Goal: Task Accomplishment & Management: Manage account settings

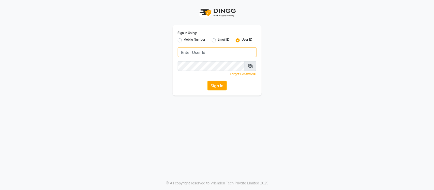
click at [202, 52] on input "Username" at bounding box center [217, 53] width 79 height 10
type input "s"
type input "SANDY"
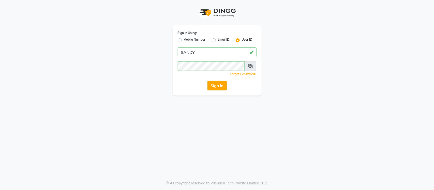
click at [218, 86] on button "Sign In" at bounding box center [216, 86] width 19 height 10
click at [218, 86] on div "Sign In" at bounding box center [217, 86] width 79 height 10
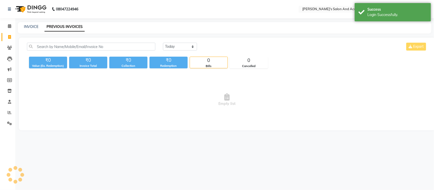
select select "en"
click at [29, 28] on link "INVOICE" at bounding box center [31, 26] width 14 height 5
select select "service"
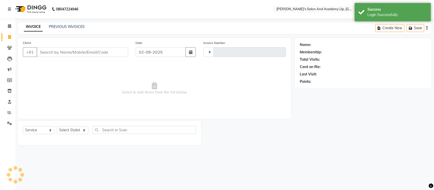
type input "11288"
select select "6983"
click at [79, 26] on link "PREVIOUS INVOICES" at bounding box center [67, 26] width 36 height 5
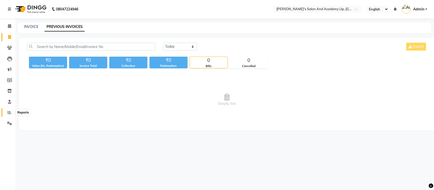
drag, startPoint x: 11, startPoint y: 112, endPoint x: 14, endPoint y: 109, distance: 4.7
click at [11, 112] on icon at bounding box center [10, 113] width 4 height 4
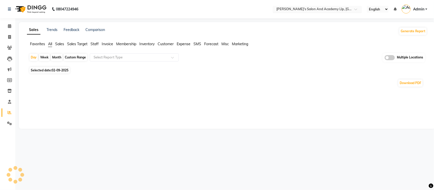
click at [304, 8] on input "text" at bounding box center [312, 9] width 74 height 5
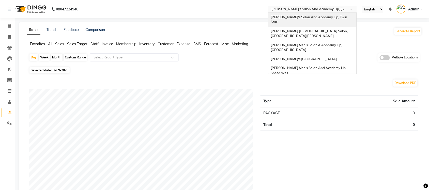
click at [309, 19] on div "[PERSON_NAME]'s Salon And Academy Llp, Twin Star" at bounding box center [312, 20] width 88 height 14
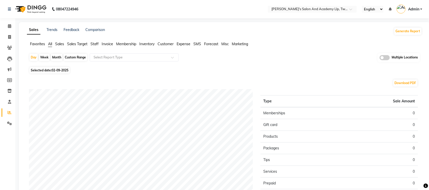
click at [61, 42] on span "Sales" at bounding box center [59, 44] width 9 height 5
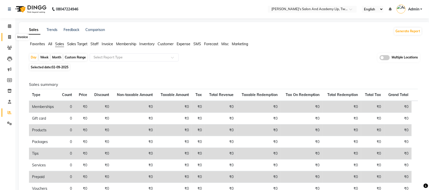
click at [7, 38] on span at bounding box center [9, 37] width 9 height 6
select select "service"
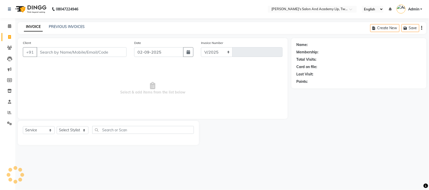
select select "6985"
type input "9480"
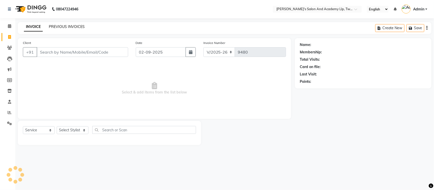
click at [69, 27] on link "PREVIOUS INVOICES" at bounding box center [67, 26] width 36 height 5
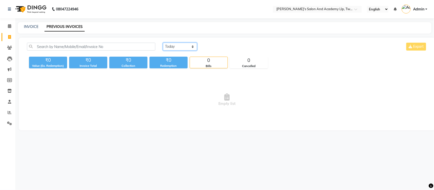
click at [189, 45] on select "Today Yesterday Custom Range" at bounding box center [180, 47] width 34 height 8
select select "yesterday"
click at [163, 43] on select "Today Yesterday Custom Range" at bounding box center [180, 47] width 34 height 8
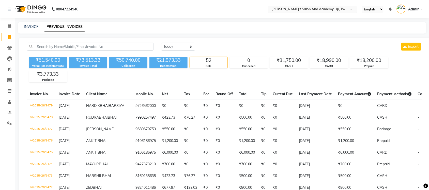
click at [328, 10] on input "text" at bounding box center [308, 9] width 74 height 5
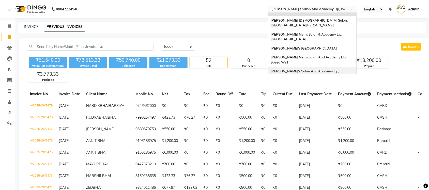
scroll to position [17, 0]
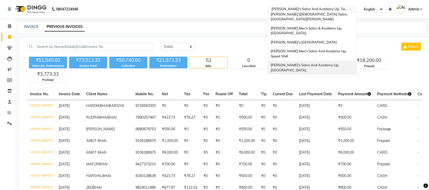
click at [331, 61] on div "[PERSON_NAME]'s Salon And Academy Llp, [GEOGRAPHIC_DATA]" at bounding box center [312, 68] width 88 height 14
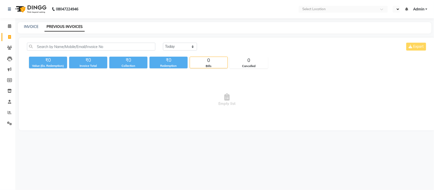
select select "en"
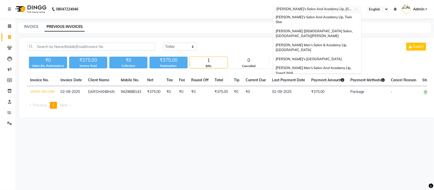
click at [315, 8] on input "text" at bounding box center [312, 9] width 74 height 5
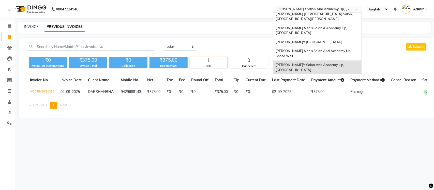
click at [255, 43] on div "Today Yesterday Custom Range Export" at bounding box center [295, 47] width 264 height 8
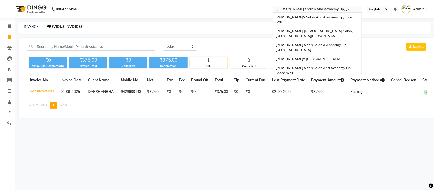
click at [331, 9] on input "text" at bounding box center [312, 9] width 74 height 5
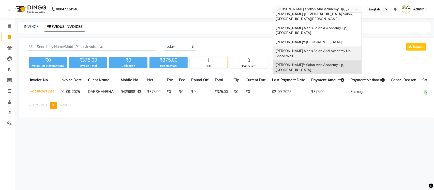
click at [323, 49] on span "[PERSON_NAME] Men's Salon And Academy Llp, Speed Well" at bounding box center [314, 53] width 77 height 9
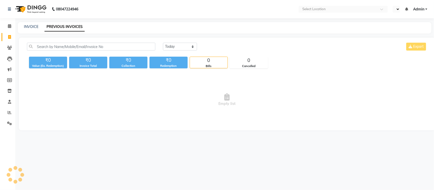
select select "en"
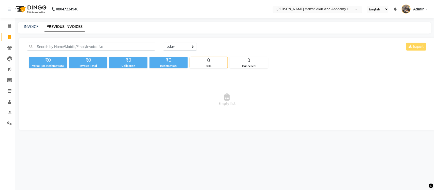
click at [322, 12] on input "text" at bounding box center [312, 9] width 74 height 5
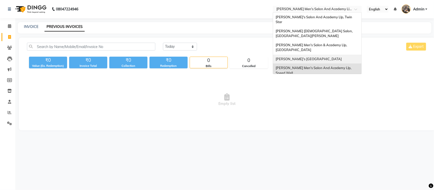
click at [315, 57] on span "[PERSON_NAME]'s [GEOGRAPHIC_DATA]" at bounding box center [309, 59] width 66 height 4
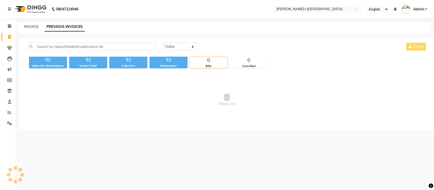
select select "en"
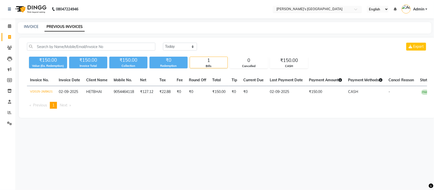
click at [327, 11] on input "text" at bounding box center [312, 9] width 74 height 5
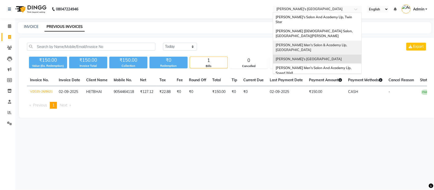
click at [323, 43] on span "[PERSON_NAME] Men's Salon & Academy Llp, [GEOGRAPHIC_DATA]" at bounding box center [312, 47] width 72 height 9
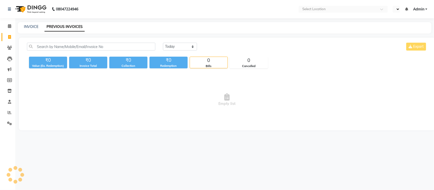
select select "en"
click at [324, 7] on input "text" at bounding box center [312, 9] width 74 height 5
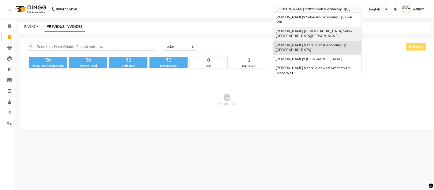
click at [324, 29] on span "[PERSON_NAME] [DEMOGRAPHIC_DATA] Salon, [GEOGRAPHIC_DATA][PERSON_NAME]" at bounding box center [315, 33] width 78 height 9
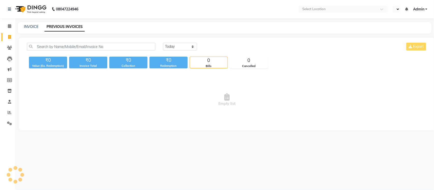
select select "en"
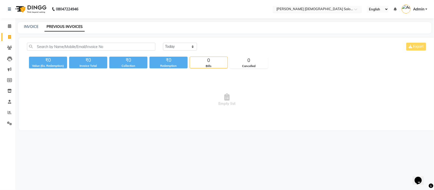
click at [307, 8] on input "text" at bounding box center [312, 9] width 74 height 5
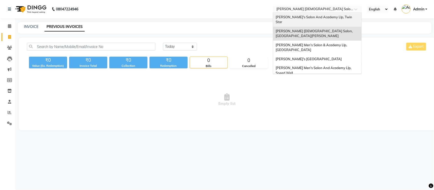
click at [307, 16] on span "[PERSON_NAME]'s Salon And Academy Llp, Twin Star" at bounding box center [314, 19] width 77 height 9
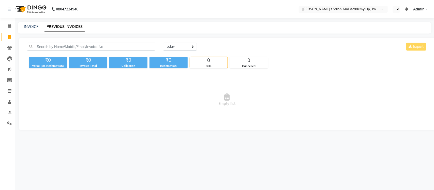
select select "en"
drag, startPoint x: 7, startPoint y: 113, endPoint x: 14, endPoint y: 114, distance: 7.3
click at [7, 113] on span at bounding box center [9, 113] width 9 height 6
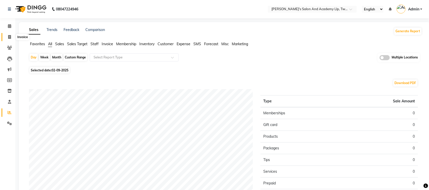
click at [12, 38] on span at bounding box center [9, 37] width 9 height 6
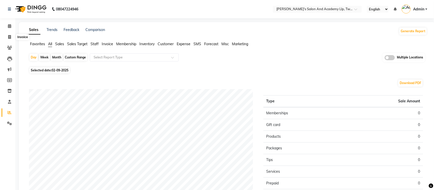
select select "service"
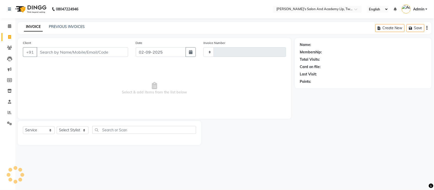
type input "9480"
select select "6985"
click at [70, 27] on link "PREVIOUS INVOICES" at bounding box center [67, 26] width 36 height 5
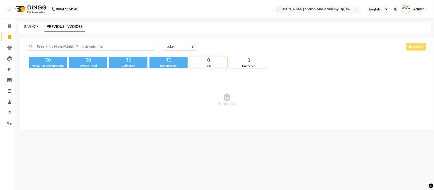
click at [327, 8] on input "text" at bounding box center [312, 9] width 74 height 5
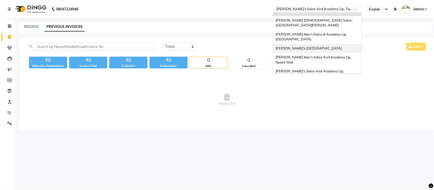
scroll to position [17, 0]
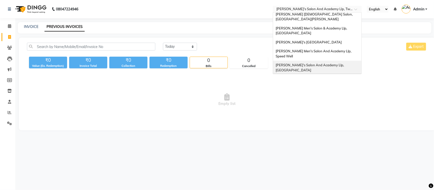
click at [336, 61] on div "[PERSON_NAME]'s Salon And Academy Llp, [GEOGRAPHIC_DATA]" at bounding box center [317, 68] width 88 height 14
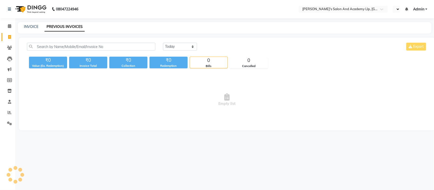
select select "en"
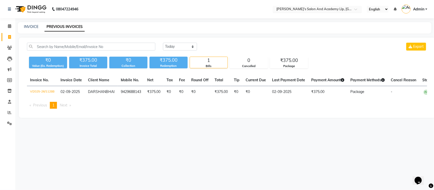
click at [319, 10] on input "text" at bounding box center [312, 9] width 74 height 5
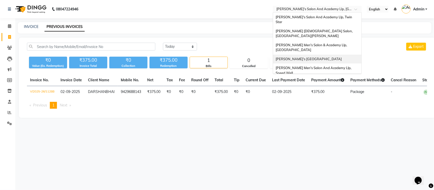
scroll to position [17, 0]
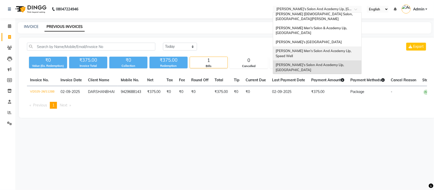
click at [332, 49] on span "[PERSON_NAME] Men's Salon And Academy Llp, Speed Well" at bounding box center [314, 53] width 77 height 9
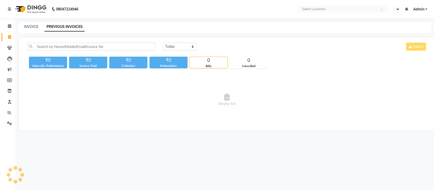
select select "en"
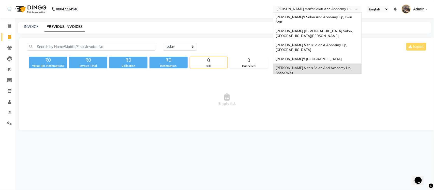
click at [333, 9] on input "text" at bounding box center [312, 9] width 74 height 5
click at [335, 57] on span "[PERSON_NAME]'s [GEOGRAPHIC_DATA]" at bounding box center [309, 59] width 66 height 4
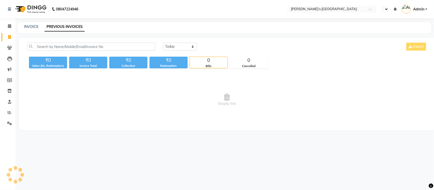
select select "en"
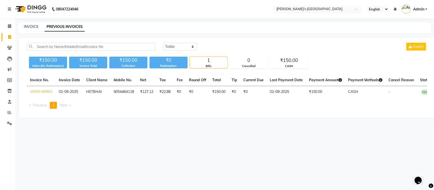
click at [339, 8] on input "text" at bounding box center [312, 9] width 74 height 5
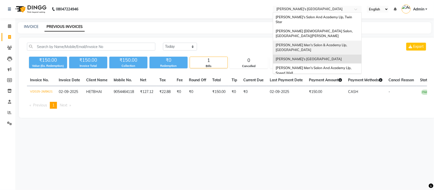
click at [335, 43] on span "[PERSON_NAME] Men's Salon & Academy Llp, [GEOGRAPHIC_DATA]" at bounding box center [312, 47] width 72 height 9
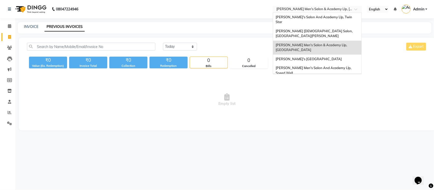
click at [332, 9] on input "text" at bounding box center [312, 9] width 74 height 5
click at [327, 29] on span "[PERSON_NAME] [DEMOGRAPHIC_DATA] Salon, [GEOGRAPHIC_DATA][PERSON_NAME]" at bounding box center [315, 33] width 78 height 9
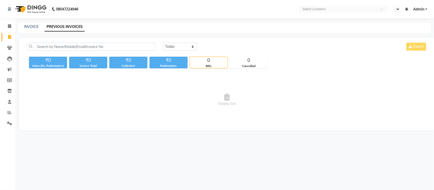
select select "en"
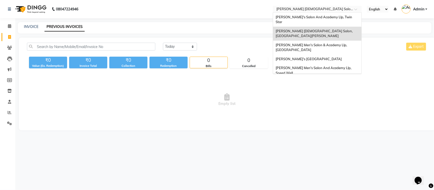
click at [323, 9] on input "text" at bounding box center [312, 9] width 74 height 5
click at [323, 17] on span "[PERSON_NAME]'s Salon And Academy Llp, Twin Star" at bounding box center [314, 19] width 77 height 9
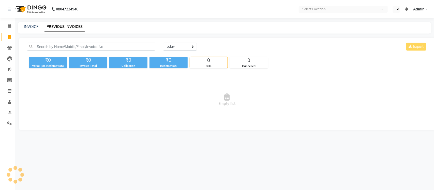
select select "en"
click at [344, 9] on input "text" at bounding box center [312, 9] width 74 height 5
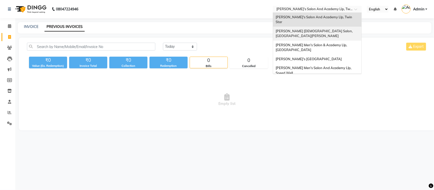
click at [330, 27] on div "[PERSON_NAME] [DEMOGRAPHIC_DATA] Salon, [GEOGRAPHIC_DATA][PERSON_NAME]" at bounding box center [317, 34] width 88 height 14
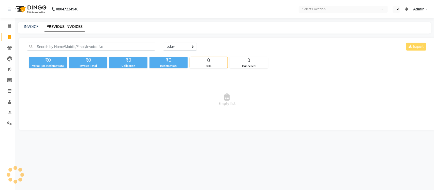
select select "en"
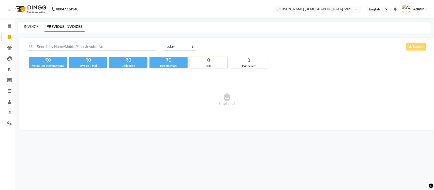
drag, startPoint x: 34, startPoint y: 25, endPoint x: 12, endPoint y: 43, distance: 29.3
click at [34, 25] on link "INVOICE" at bounding box center [31, 26] width 14 height 5
select select "7542"
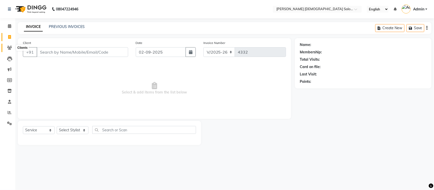
select select "membership"
click at [74, 24] on link "PREVIOUS INVOICES" at bounding box center [67, 26] width 36 height 5
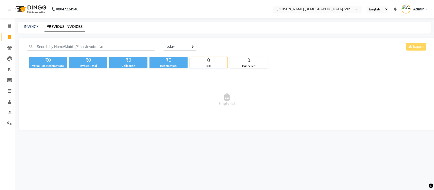
click at [28, 29] on div "INVOICE" at bounding box center [31, 26] width 14 height 5
click at [31, 24] on link "INVOICE" at bounding box center [31, 26] width 14 height 5
select select "service"
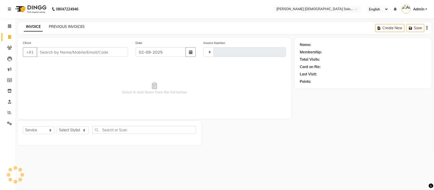
type input "4332"
select select "7542"
click at [73, 26] on link "PREVIOUS INVOICES" at bounding box center [67, 26] width 36 height 5
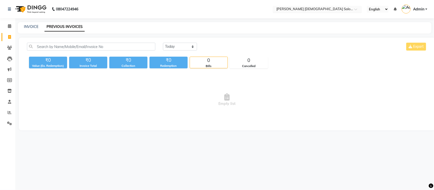
click at [325, 9] on input "text" at bounding box center [312, 9] width 74 height 5
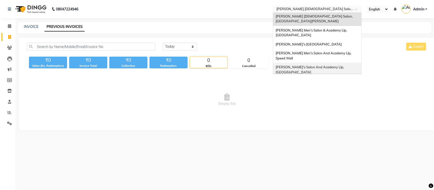
scroll to position [17, 0]
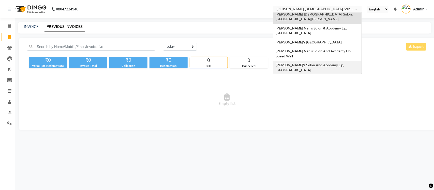
click at [322, 63] on span "[PERSON_NAME]'s Salon And Academy Llp, [GEOGRAPHIC_DATA]" at bounding box center [310, 67] width 69 height 9
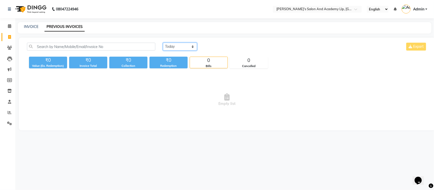
drag, startPoint x: 167, startPoint y: 44, endPoint x: 170, endPoint y: 50, distance: 5.9
click at [167, 44] on select "[DATE] [DATE] Custom Range" at bounding box center [180, 47] width 34 height 8
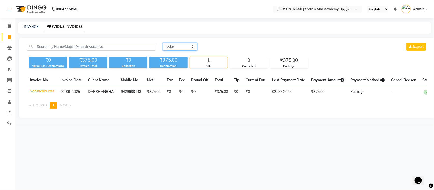
select select "range"
click at [163, 43] on select "[DATE] [DATE] Custom Range" at bounding box center [180, 47] width 34 height 8
click at [11, 110] on span at bounding box center [9, 113] width 9 height 6
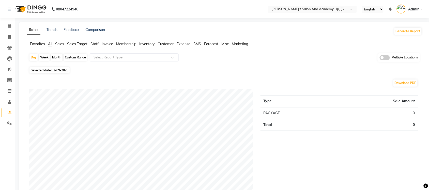
click at [60, 43] on span "Sales" at bounding box center [59, 44] width 9 height 5
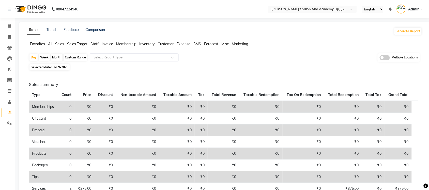
click at [73, 57] on div "Custom Range" at bounding box center [76, 57] width 24 height 7
select select "9"
select select "2025"
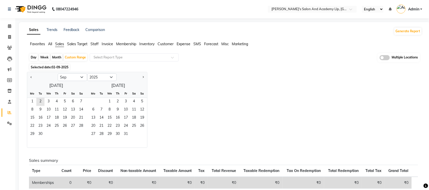
click at [35, 57] on div "Day" at bounding box center [33, 57] width 8 height 7
select select "9"
select select "2025"
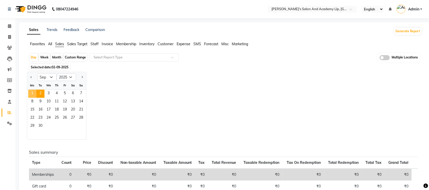
click at [35, 92] on span "1" at bounding box center [32, 94] width 8 height 8
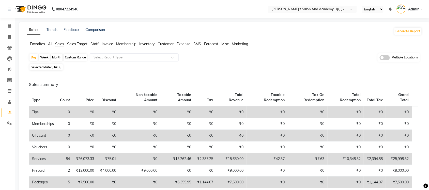
click at [148, 85] on h6 "Sales summary" at bounding box center [223, 84] width 389 height 5
click at [63, 44] on span "Sales" at bounding box center [59, 44] width 9 height 5
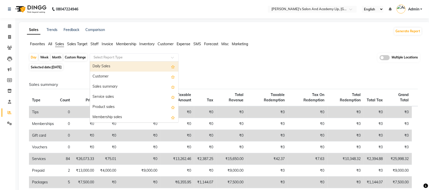
click at [101, 58] on input "text" at bounding box center [129, 57] width 73 height 5
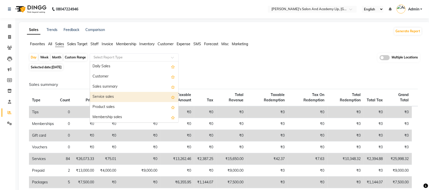
scroll to position [32, 0]
click at [128, 97] on div "Package sales" at bounding box center [134, 96] width 88 height 10
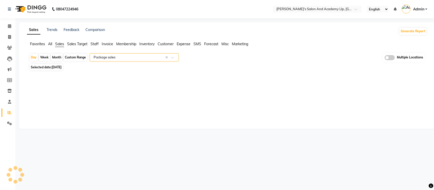
select select "full_report"
select select "csv"
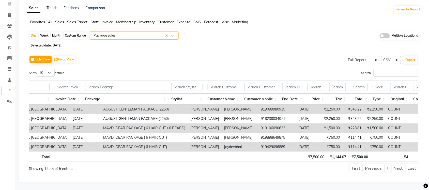
scroll to position [0, 101]
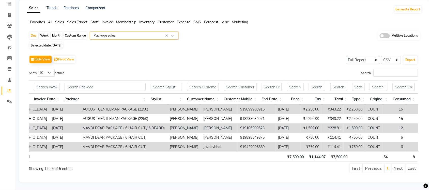
click at [154, 33] on input "text" at bounding box center [129, 35] width 73 height 5
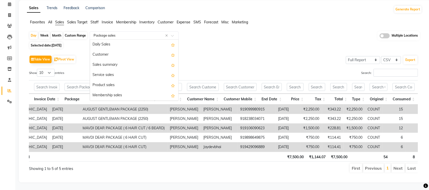
scroll to position [61, 0]
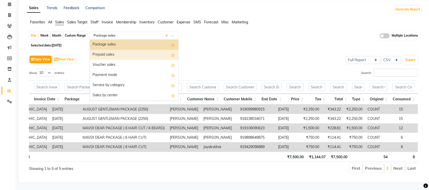
click at [147, 50] on div "Prepaid sales" at bounding box center [134, 55] width 88 height 10
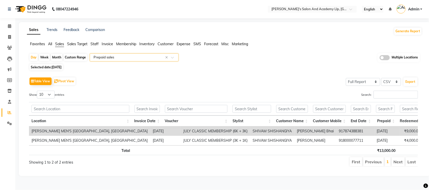
scroll to position [0, 92]
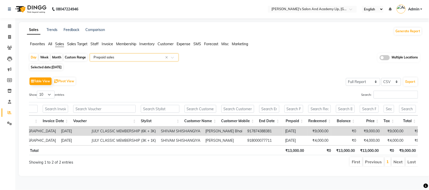
click at [136, 54] on div "Select Report Type × Prepaid sales ×" at bounding box center [134, 57] width 89 height 8
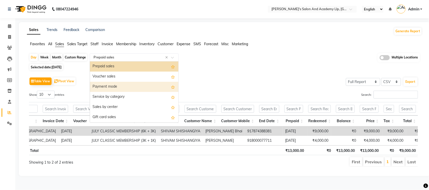
scroll to position [39, 0]
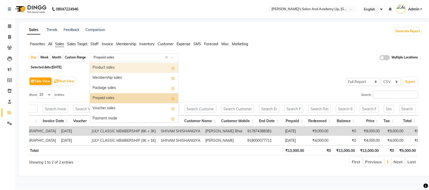
click at [122, 68] on div "Product sales" at bounding box center [134, 68] width 88 height 10
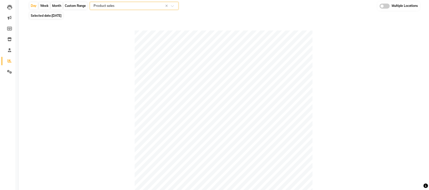
scroll to position [24, 0]
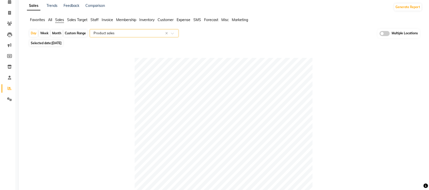
click at [183, 19] on span "Expense" at bounding box center [184, 20] width 14 height 5
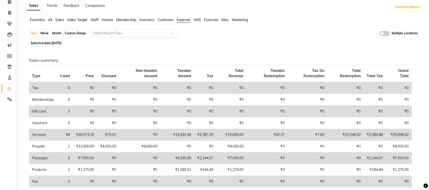
click at [139, 31] on input "text" at bounding box center [129, 33] width 73 height 5
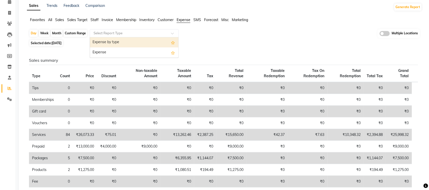
click at [135, 40] on div "Expense by type" at bounding box center [134, 42] width 88 height 10
select select "full_report"
select select "csv"
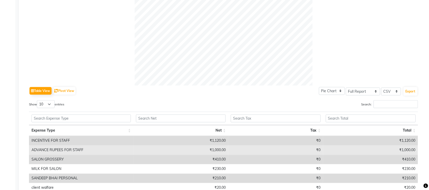
scroll to position [221, 0]
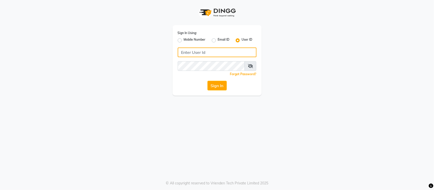
click at [203, 53] on input "Username" at bounding box center [217, 53] width 79 height 10
type input "s"
type input "SANDY"
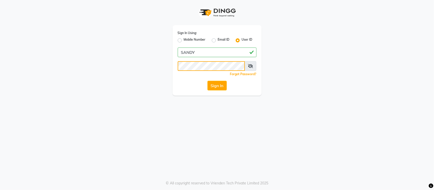
click at [207, 81] on button "Sign In" at bounding box center [216, 86] width 19 height 10
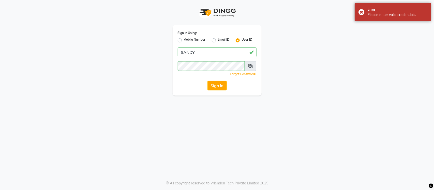
click at [249, 63] on span at bounding box center [251, 66] width 12 height 10
click at [248, 67] on icon at bounding box center [250, 66] width 5 height 4
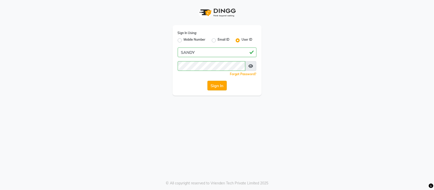
click at [213, 85] on button "Sign In" at bounding box center [216, 86] width 19 height 10
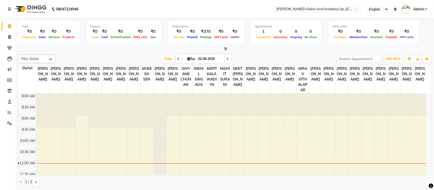
click at [151, 3] on nav "08047224946 Select Location × Sandy Men's Salon And Academy Llp, University Roa…" at bounding box center [217, 9] width 434 height 18
click at [10, 113] on icon at bounding box center [10, 113] width 4 height 4
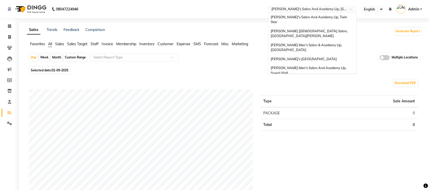
click at [307, 8] on input "text" at bounding box center [308, 9] width 74 height 5
click at [314, 14] on div "[PERSON_NAME]'s Salon And Academy Llp, Twin Star" at bounding box center [312, 20] width 88 height 14
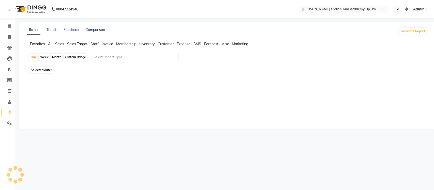
select select "en"
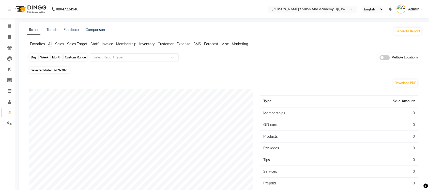
click at [36, 59] on div "Day" at bounding box center [33, 57] width 8 height 7
select select "9"
select select "2025"
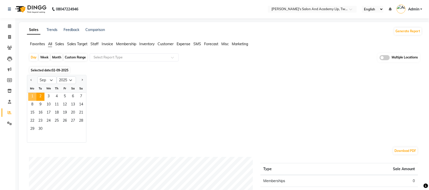
click at [36, 95] on span "1" at bounding box center [32, 97] width 8 height 8
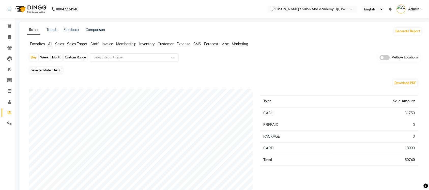
click at [62, 41] on li "Sales" at bounding box center [59, 43] width 9 height 5
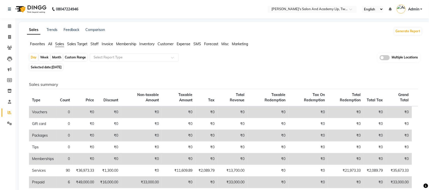
click at [60, 44] on span "Sales" at bounding box center [59, 44] width 9 height 5
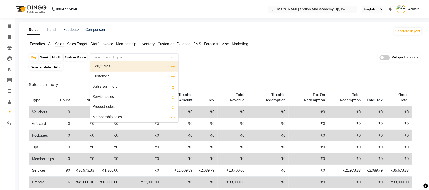
click at [114, 59] on input "text" at bounding box center [129, 57] width 73 height 5
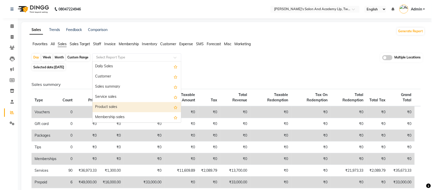
scroll to position [32, 0]
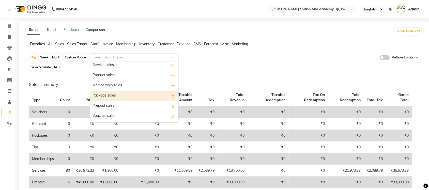
click at [125, 97] on div "Package sales" at bounding box center [134, 96] width 88 height 10
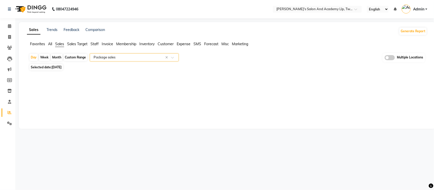
click at [218, 83] on div "Sales Trends Feedback Comparison Generate Report Favorites All Sales Sales Targ…" at bounding box center [227, 75] width 416 height 107
click at [8, 36] on icon at bounding box center [9, 37] width 3 height 4
select select "service"
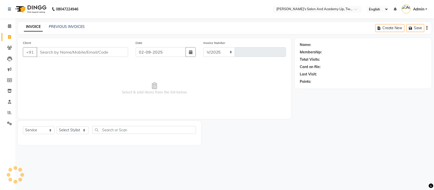
select select "6985"
type input "9480"
click at [286, 8] on input "text" at bounding box center [312, 9] width 74 height 5
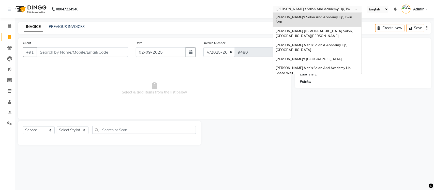
click at [298, 80] on span "[PERSON_NAME]'s Salon And Academy Llp, [GEOGRAPHIC_DATA]" at bounding box center [310, 84] width 69 height 9
select select "membership"
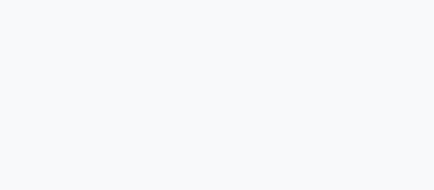
select select "service"
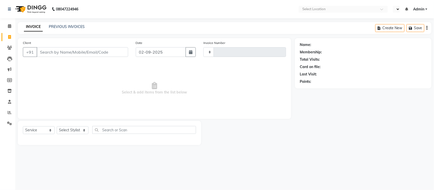
select select "en"
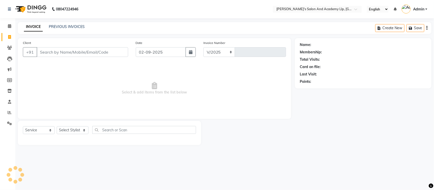
select select "6983"
type input "11289"
select select "membership"
click at [51, 25] on link "PREVIOUS INVOICES" at bounding box center [67, 26] width 36 height 5
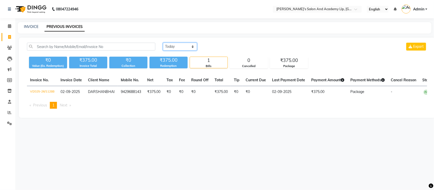
click at [179, 49] on select "[DATE] [DATE] Custom Range" at bounding box center [180, 47] width 34 height 8
select select "[DATE]"
click at [163, 43] on select "[DATE] [DATE] Custom Range" at bounding box center [180, 47] width 34 height 8
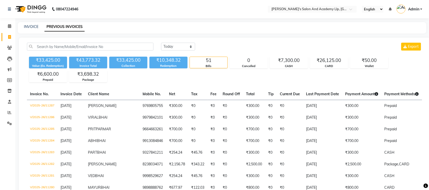
click at [164, 27] on div "INVOICE PREVIOUS INVOICES" at bounding box center [219, 26] width 403 height 5
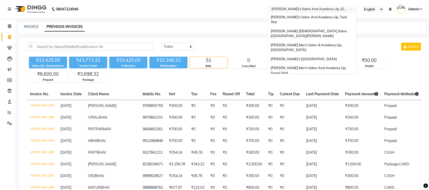
click at [324, 9] on input "text" at bounding box center [308, 9] width 74 height 5
click at [316, 17] on span "[PERSON_NAME]'s Salon And Academy Llp, Twin Star" at bounding box center [309, 19] width 77 height 9
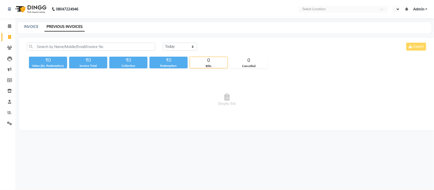
select select "en"
click at [8, 109] on link "Reports" at bounding box center [8, 113] width 12 height 8
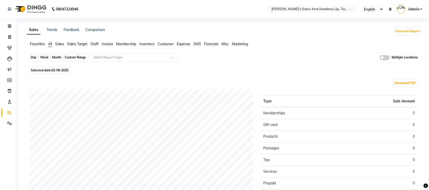
click at [35, 60] on div "Day" at bounding box center [33, 57] width 8 height 7
select select "9"
select select "2025"
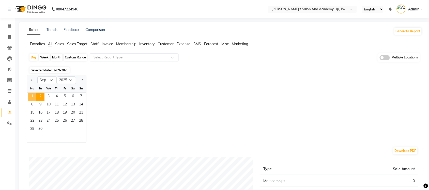
click at [33, 96] on span "1" at bounding box center [32, 97] width 8 height 8
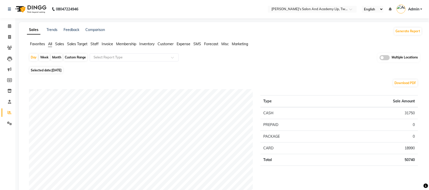
click at [58, 44] on span "Sales" at bounding box center [59, 44] width 9 height 5
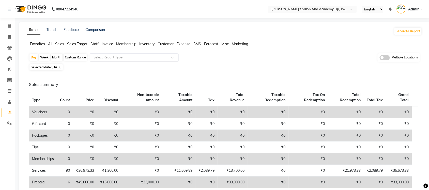
drag, startPoint x: 102, startPoint y: 56, endPoint x: 104, endPoint y: 60, distance: 4.3
click at [103, 56] on input "text" at bounding box center [129, 57] width 73 height 5
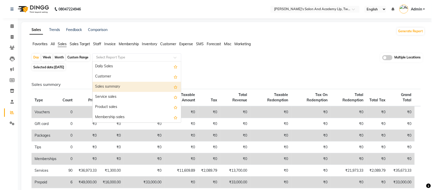
scroll to position [32, 0]
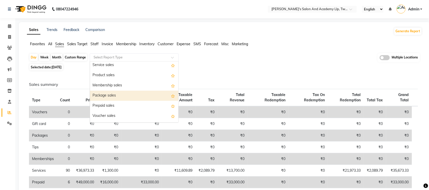
click at [115, 96] on div "Package sales" at bounding box center [134, 96] width 88 height 10
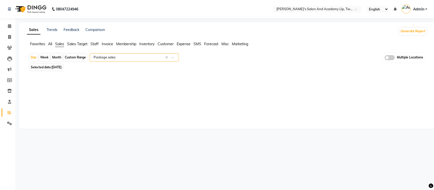
click at [147, 57] on input "text" at bounding box center [129, 57] width 73 height 5
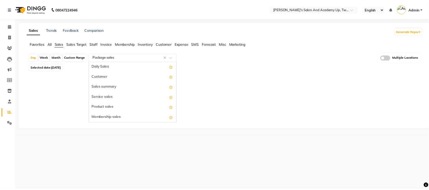
scroll to position [61, 0]
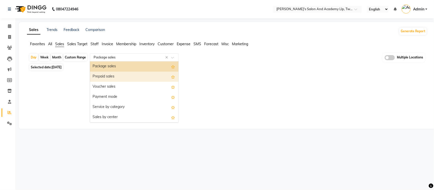
click at [133, 78] on div "Prepaid sales" at bounding box center [134, 77] width 88 height 10
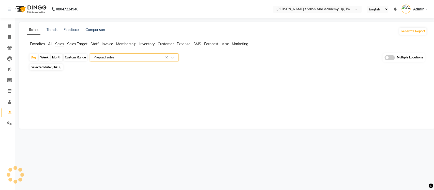
select select "full_report"
select select "csv"
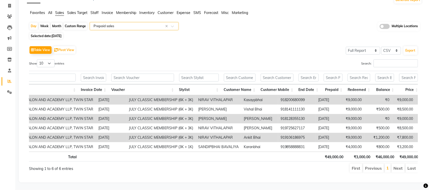
scroll to position [0, 89]
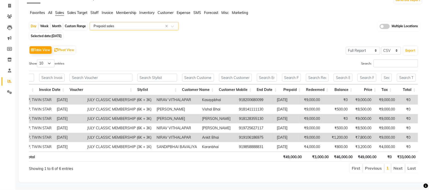
click at [164, 24] on input "text" at bounding box center [129, 26] width 73 height 5
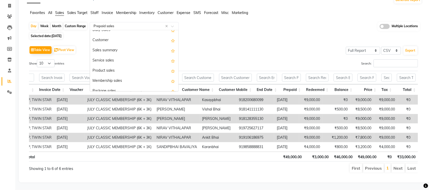
scroll to position [0, 0]
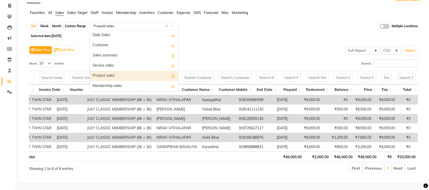
click at [124, 71] on div "Product sales" at bounding box center [134, 76] width 88 height 10
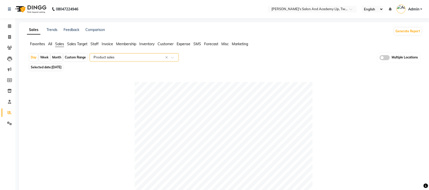
click at [182, 43] on span "Expense" at bounding box center [184, 44] width 14 height 5
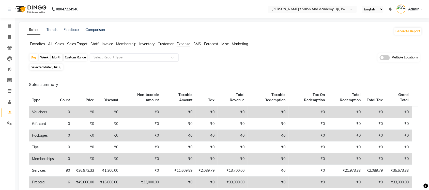
click at [152, 59] on input "text" at bounding box center [129, 57] width 73 height 5
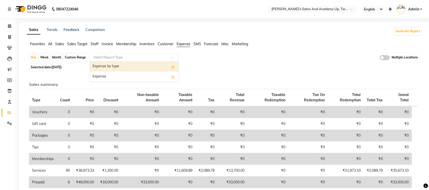
drag, startPoint x: 145, startPoint y: 67, endPoint x: 150, endPoint y: 69, distance: 5.7
click at [145, 67] on div "Expense by type" at bounding box center [134, 67] width 88 height 10
select select "full_report"
select select "csv"
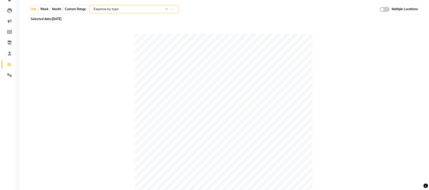
scroll to position [11, 0]
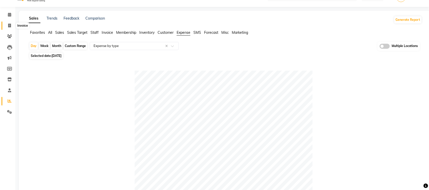
click at [11, 26] on span at bounding box center [9, 26] width 9 height 6
select select "service"
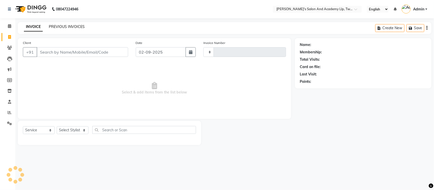
click at [75, 26] on link "PREVIOUS INVOICES" at bounding box center [67, 26] width 36 height 5
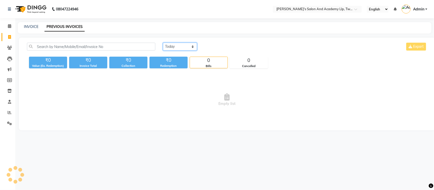
click at [178, 48] on select "[DATE] [DATE] Custom Range" at bounding box center [180, 47] width 34 height 8
select select "[DATE]"
click at [163, 43] on select "[DATE] [DATE] Custom Range" at bounding box center [180, 47] width 34 height 8
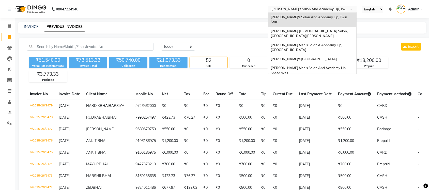
click at [336, 11] on input "text" at bounding box center [308, 9] width 74 height 5
click at [337, 57] on span "[PERSON_NAME]'s [GEOGRAPHIC_DATA]" at bounding box center [304, 59] width 66 height 4
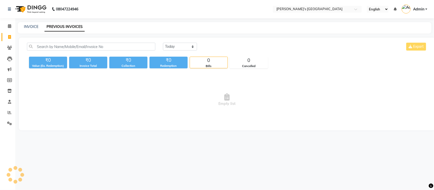
select select "en"
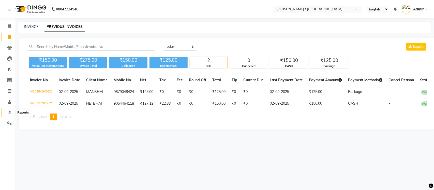
click at [8, 112] on icon at bounding box center [10, 113] width 4 height 4
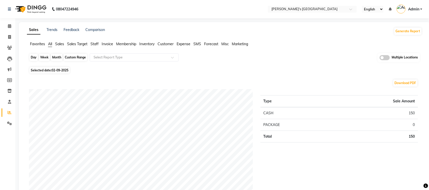
click at [37, 57] on div "Day" at bounding box center [33, 57] width 8 height 7
select select "9"
select select "2025"
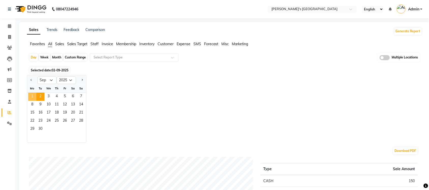
click at [30, 96] on span "1" at bounding box center [32, 97] width 8 height 8
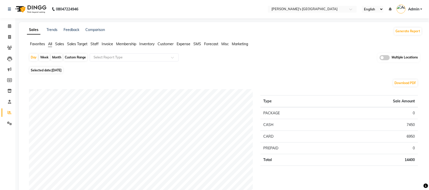
click at [63, 45] on span "Sales" at bounding box center [59, 44] width 9 height 5
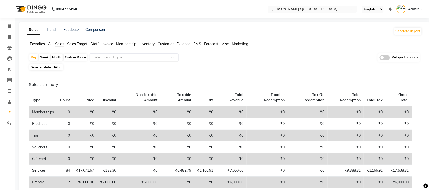
click at [104, 58] on input "text" at bounding box center [129, 57] width 73 height 5
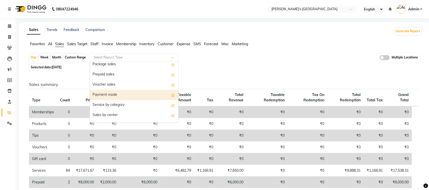
scroll to position [64, 0]
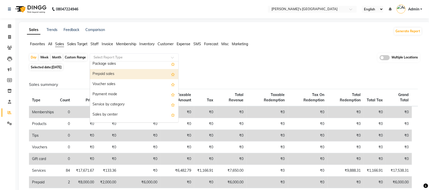
click at [126, 69] on div "Prepaid sales" at bounding box center [134, 74] width 88 height 10
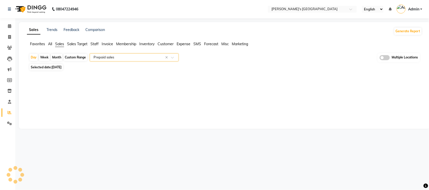
select select "full_report"
select select "csv"
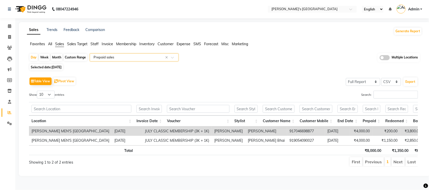
click at [127, 56] on input "text" at bounding box center [129, 57] width 73 height 5
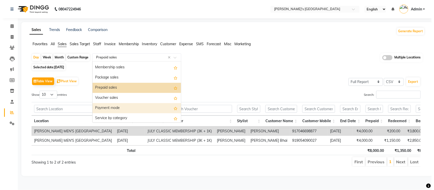
scroll to position [39, 0]
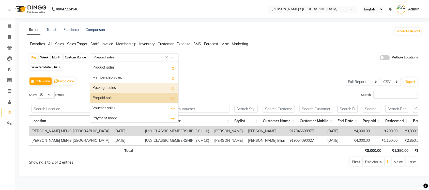
click at [123, 91] on div "Package sales" at bounding box center [134, 88] width 88 height 10
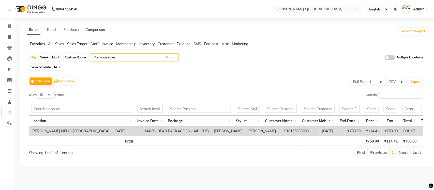
scroll to position [0, 73]
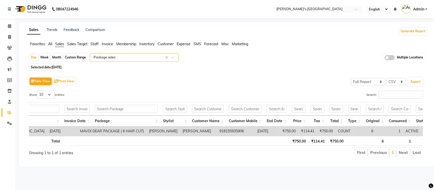
click at [127, 59] on input "text" at bounding box center [129, 57] width 73 height 5
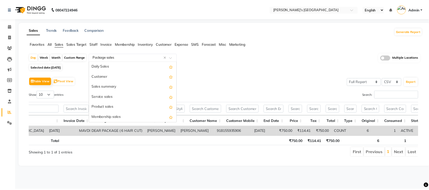
scroll to position [61, 0]
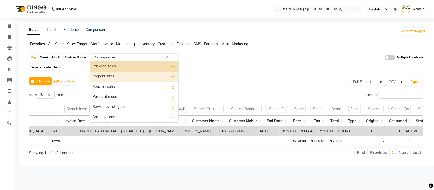
click at [125, 76] on div "Prepaid sales" at bounding box center [134, 77] width 88 height 10
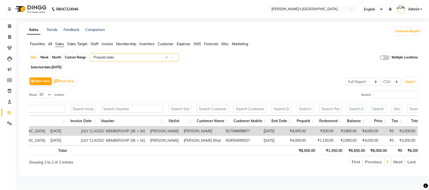
scroll to position [0, 74]
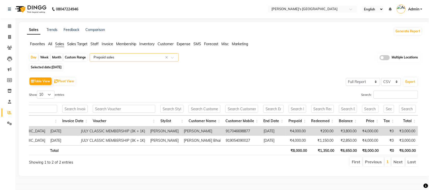
click at [125, 58] on input "text" at bounding box center [129, 57] width 73 height 5
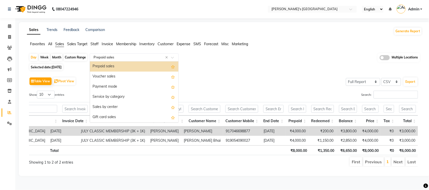
scroll to position [39, 0]
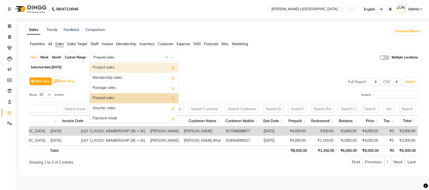
click at [124, 69] on div "Product sales" at bounding box center [134, 68] width 88 height 10
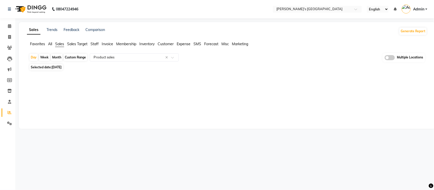
click at [210, 72] on div at bounding box center [226, 76] width 402 height 8
click at [185, 44] on span "Expense" at bounding box center [184, 44] width 14 height 5
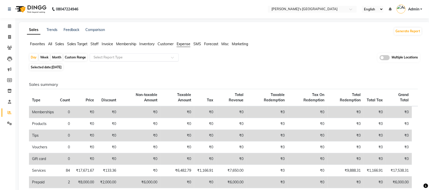
click at [157, 56] on input "text" at bounding box center [129, 57] width 73 height 5
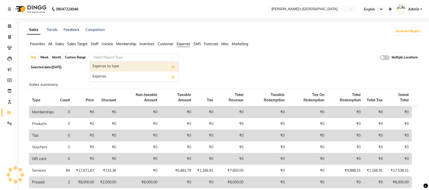
click at [143, 66] on div "Expense by type" at bounding box center [134, 67] width 88 height 10
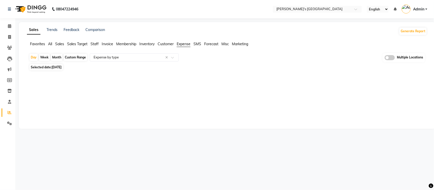
click at [190, 88] on div "Sales Trends Feedback Comparison Generate Report Favorites All Sales Sales Targ…" at bounding box center [227, 75] width 416 height 107
click at [11, 36] on span at bounding box center [9, 37] width 9 height 6
select select "service"
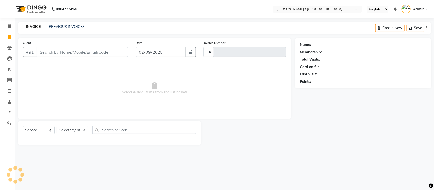
type input "8623"
select select "6233"
click at [83, 26] on link "PREVIOUS INVOICES" at bounding box center [67, 26] width 36 height 5
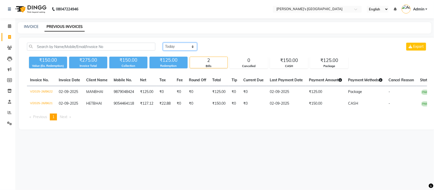
drag, startPoint x: 170, startPoint y: 47, endPoint x: 171, endPoint y: 50, distance: 3.4
click at [170, 47] on select "[DATE] [DATE] Custom Range" at bounding box center [180, 47] width 34 height 8
select select "[DATE]"
click at [163, 43] on select "[DATE] [DATE] Custom Range" at bounding box center [180, 47] width 34 height 8
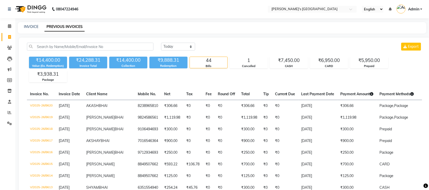
click at [310, 8] on input "text" at bounding box center [308, 9] width 74 height 5
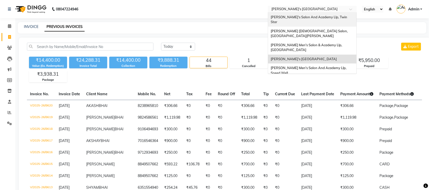
click at [324, 17] on span "[PERSON_NAME]'s Salon And Academy Llp, Twin Star" at bounding box center [309, 19] width 77 height 9
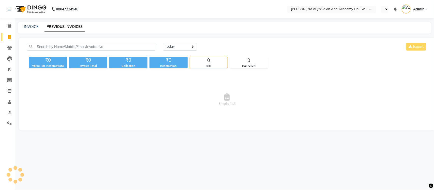
select select "en"
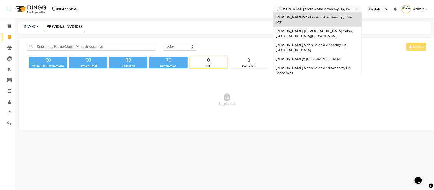
click at [331, 9] on input "text" at bounding box center [312, 9] width 74 height 5
click at [334, 66] on span "[PERSON_NAME] Men's Salon And Academy Llp, Speed Well" at bounding box center [314, 70] width 77 height 9
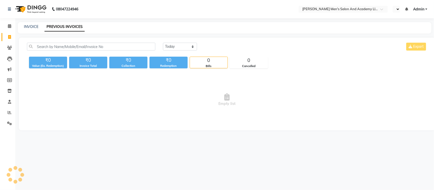
select select "en"
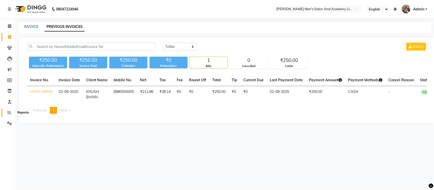
click at [12, 111] on span at bounding box center [9, 113] width 9 height 6
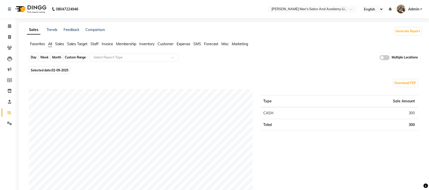
click at [34, 59] on div "Day" at bounding box center [33, 57] width 8 height 7
select select "9"
select select "2025"
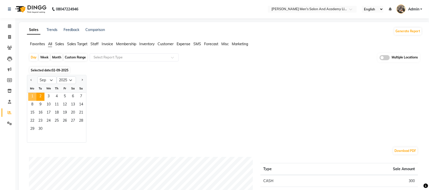
click at [30, 95] on span "1" at bounding box center [32, 97] width 8 height 8
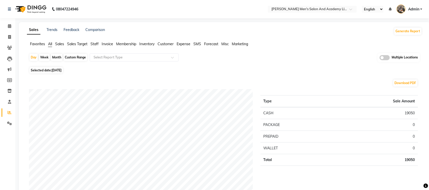
click at [58, 44] on span "Sales" at bounding box center [59, 44] width 9 height 5
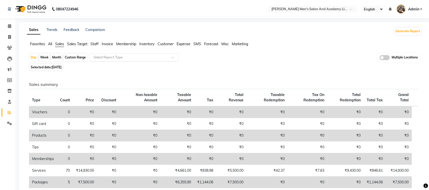
click at [110, 57] on input "text" at bounding box center [129, 57] width 73 height 5
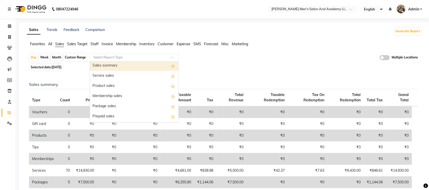
scroll to position [32, 0]
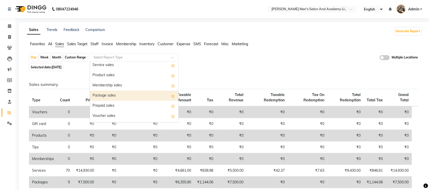
click at [114, 94] on div "Package sales" at bounding box center [134, 96] width 88 height 10
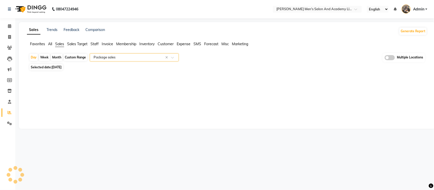
select select "full_report"
select select "csv"
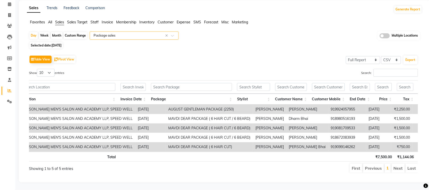
scroll to position [0, 15]
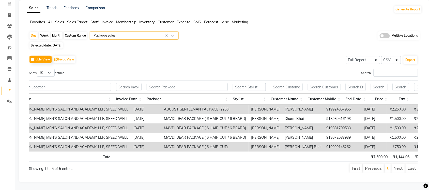
click at [156, 33] on input "text" at bounding box center [129, 35] width 73 height 5
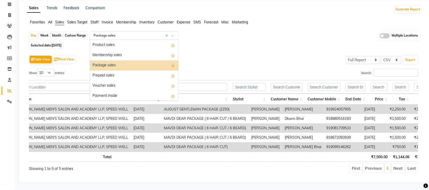
scroll to position [29, 0]
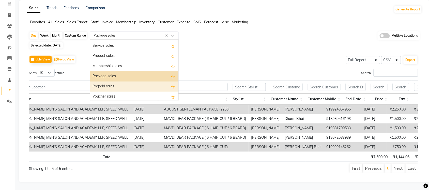
click at [135, 82] on div "Prepaid sales" at bounding box center [134, 87] width 88 height 10
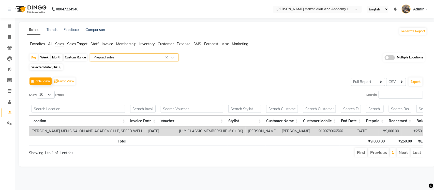
scroll to position [0, 73]
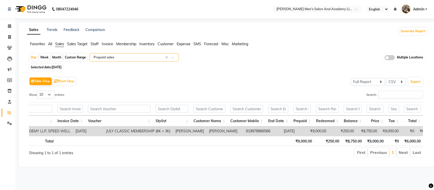
click at [149, 57] on input "text" at bounding box center [129, 57] width 73 height 5
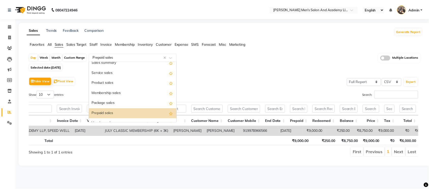
scroll to position [8, 0]
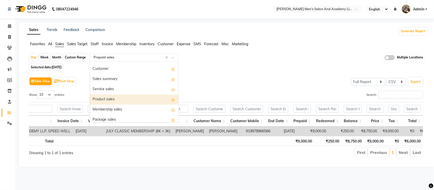
click at [122, 99] on div "Product sales" at bounding box center [134, 100] width 88 height 10
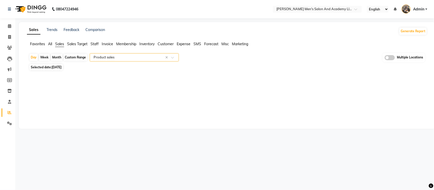
click at [250, 97] on div "Sales Trends Feedback Comparison Generate Report Favorites All Sales Sales Targ…" at bounding box center [227, 75] width 416 height 107
click at [185, 43] on span "Expense" at bounding box center [184, 44] width 14 height 5
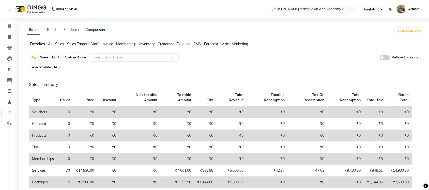
click at [146, 56] on input "text" at bounding box center [129, 57] width 73 height 5
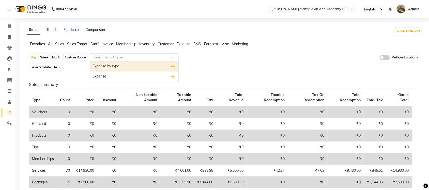
click at [144, 66] on div "Expense by type" at bounding box center [134, 67] width 88 height 10
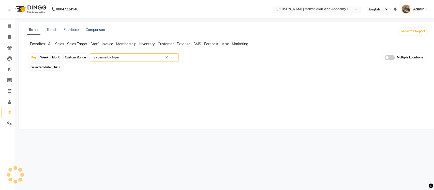
select select "full_report"
select select "csv"
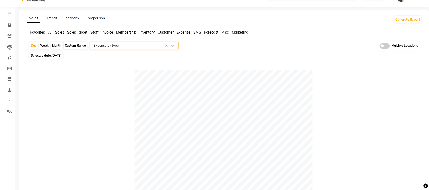
scroll to position [0, 0]
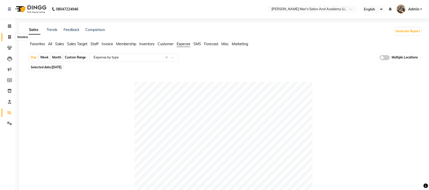
click at [7, 37] on span at bounding box center [9, 37] width 9 height 6
select select "service"
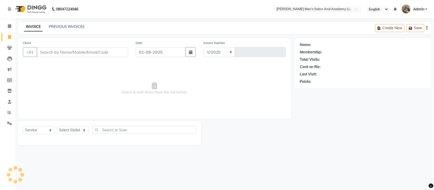
select select "6752"
type input "8586"
select select "membership"
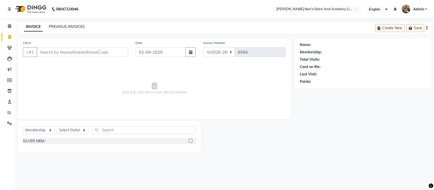
click at [67, 28] on link "PREVIOUS INVOICES" at bounding box center [67, 26] width 36 height 5
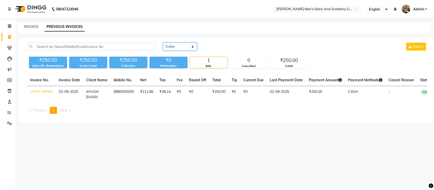
click at [170, 49] on select "[DATE] [DATE] Custom Range" at bounding box center [180, 47] width 34 height 8
select select "[DATE]"
click at [163, 43] on select "[DATE] [DATE] Custom Range" at bounding box center [180, 47] width 34 height 8
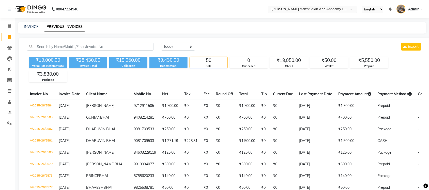
click at [322, 8] on input "text" at bounding box center [308, 9] width 74 height 5
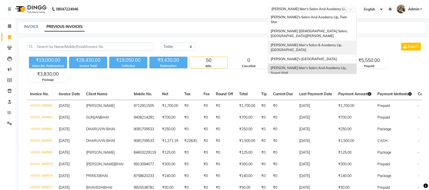
click at [317, 43] on span "[PERSON_NAME] Men's Salon & Academy Llp, [GEOGRAPHIC_DATA]" at bounding box center [307, 47] width 72 height 9
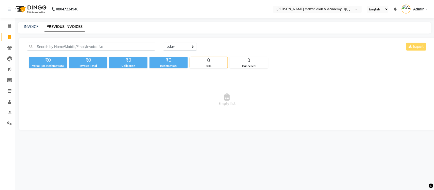
select select "en"
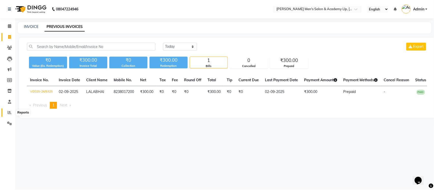
click at [11, 111] on span at bounding box center [9, 113] width 9 height 6
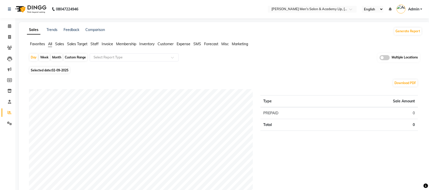
click at [59, 44] on span "Sales" at bounding box center [59, 44] width 9 height 5
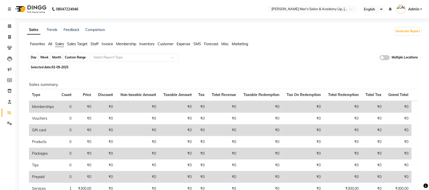
click at [35, 58] on div "Day" at bounding box center [33, 57] width 8 height 7
select select "9"
select select "2025"
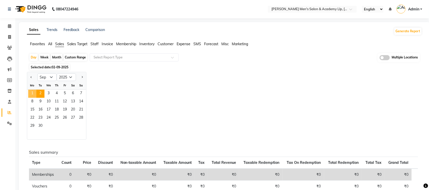
click at [31, 93] on span "1" at bounding box center [32, 94] width 8 height 8
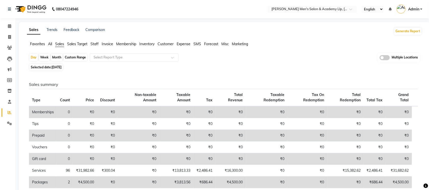
click at [138, 69] on div "Selected date: 01-09-2025" at bounding box center [225, 67] width 393 height 5
click at [101, 56] on input "text" at bounding box center [129, 57] width 73 height 5
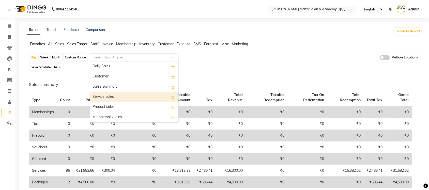
scroll to position [32, 0]
click at [124, 96] on div "Package sales" at bounding box center [134, 96] width 88 height 10
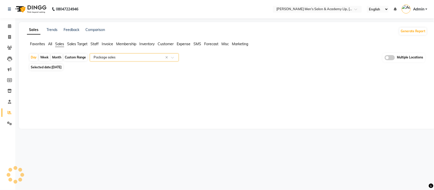
select select "full_report"
select select "csv"
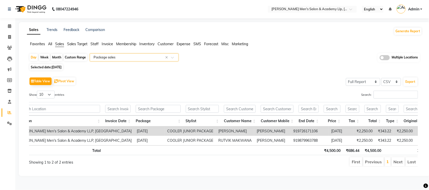
scroll to position [0, 67]
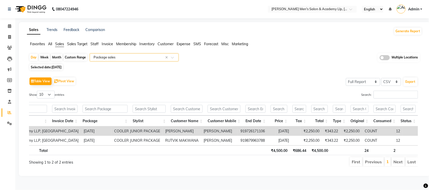
click at [260, 167] on ul "First Previous 1 Next Last" at bounding box center [306, 161] width 224 height 9
click at [140, 55] on div "Select Report Type × Package sales ×" at bounding box center [134, 57] width 89 height 8
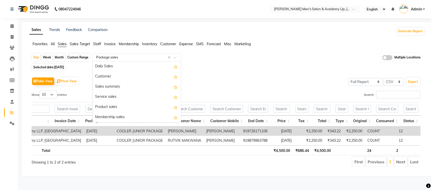
scroll to position [61, 0]
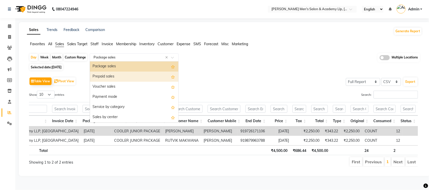
click at [127, 74] on div "Prepaid sales" at bounding box center [134, 77] width 88 height 10
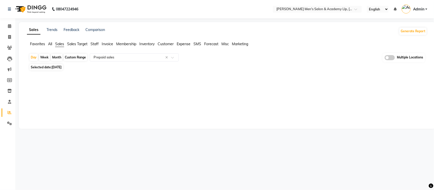
click at [228, 103] on div "Sales Trends Feedback Comparison Generate Report Favorites All Sales Sales Targ…" at bounding box center [227, 75] width 416 height 107
click at [122, 61] on div "Select Report Type × Prepaid sales ×" at bounding box center [134, 57] width 89 height 8
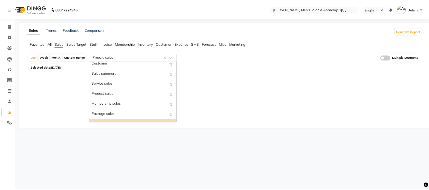
scroll to position [8, 0]
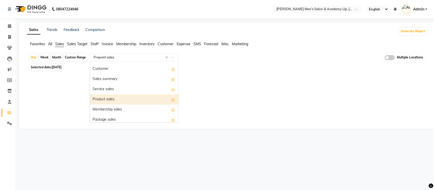
click at [123, 102] on div "Product sales" at bounding box center [134, 100] width 88 height 10
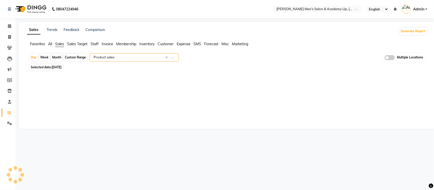
select select "full_report"
select select "csv"
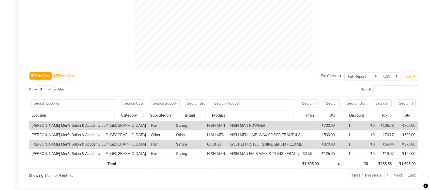
scroll to position [0, 0]
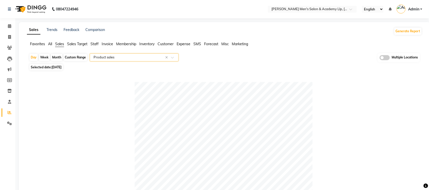
click at [186, 42] on span "Expense" at bounding box center [184, 44] width 14 height 5
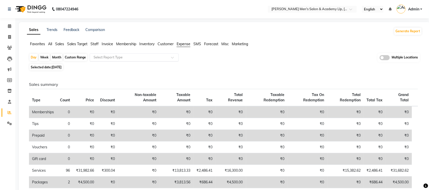
click at [154, 58] on input "text" at bounding box center [129, 57] width 73 height 5
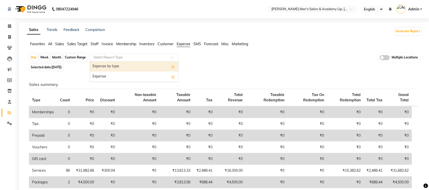
click at [151, 63] on div "Expense by type" at bounding box center [134, 67] width 88 height 10
select select "full_report"
select select "csv"
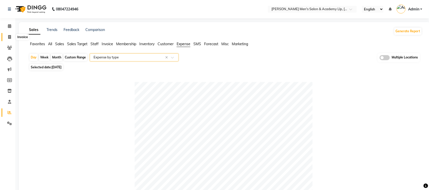
click at [9, 34] on span at bounding box center [9, 37] width 9 height 6
select select "service"
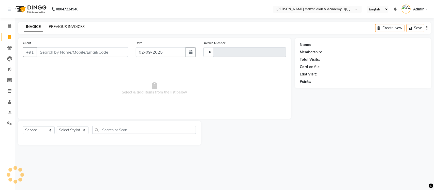
click at [67, 28] on link "PREVIOUS INVOICES" at bounding box center [67, 26] width 36 height 5
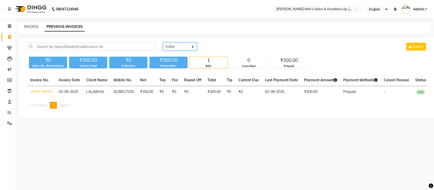
click at [174, 47] on select "Today Yesterday Custom Range" at bounding box center [180, 47] width 34 height 8
select select "yesterday"
click at [163, 43] on select "Today Yesterday Custom Range" at bounding box center [180, 47] width 34 height 8
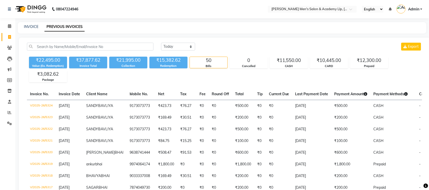
click at [226, 44] on div "Today Yesterday Custom Range Export" at bounding box center [291, 47] width 261 height 8
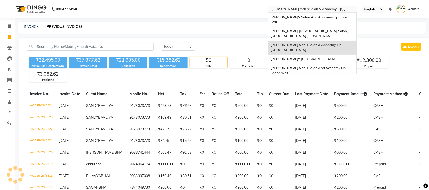
click at [294, 10] on input "text" at bounding box center [308, 9] width 74 height 5
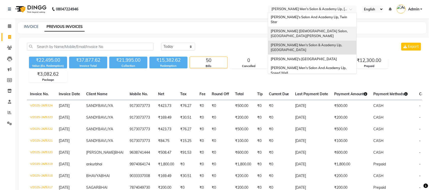
click at [301, 29] on span "Elaine Ladies Salon, Nr Balaji Hall" at bounding box center [310, 33] width 78 height 9
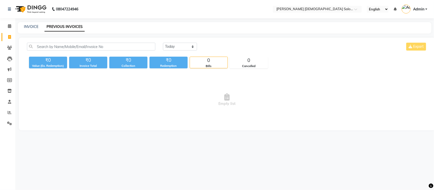
select select "en"
click at [7, 113] on span at bounding box center [9, 113] width 9 height 6
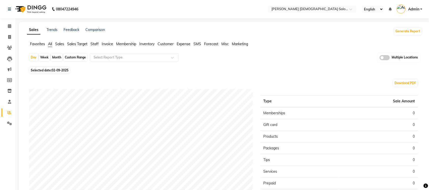
click at [58, 42] on span "Sales" at bounding box center [59, 44] width 9 height 5
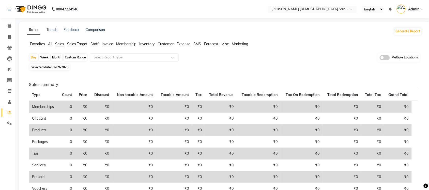
click at [37, 65] on span "Selected date: 02-09-2025" at bounding box center [49, 67] width 40 height 6
select select "9"
select select "2025"
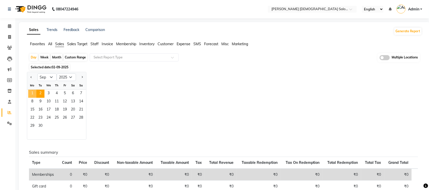
click at [32, 92] on span "1" at bounding box center [32, 94] width 8 height 8
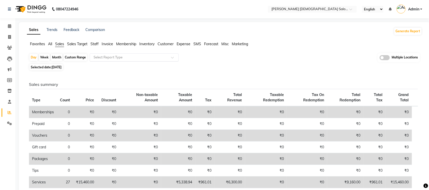
click at [134, 59] on input "text" at bounding box center [129, 57] width 73 height 5
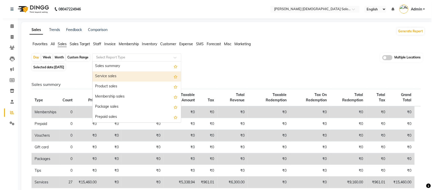
scroll to position [32, 0]
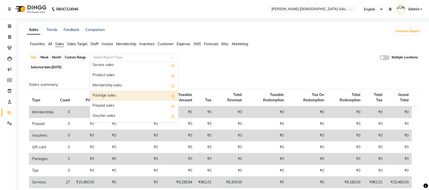
click at [125, 94] on div "Package sales" at bounding box center [134, 96] width 88 height 10
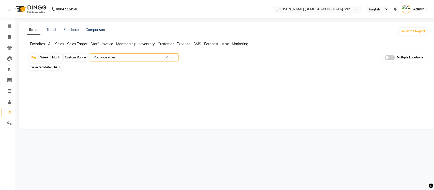
click at [125, 58] on input "text" at bounding box center [129, 57] width 73 height 5
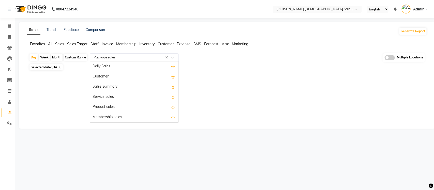
scroll to position [61, 0]
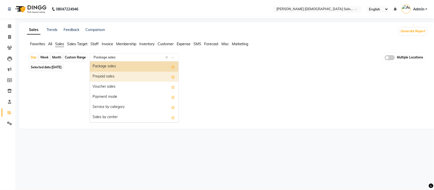
click at [120, 77] on div "Prepaid sales" at bounding box center [134, 77] width 88 height 10
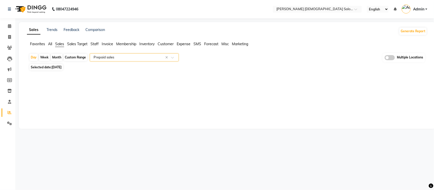
click at [132, 59] on input "text" at bounding box center [129, 57] width 73 height 5
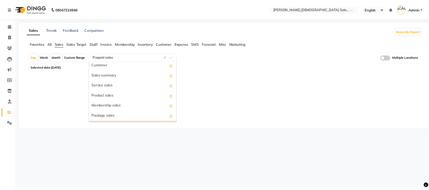
scroll to position [8, 0]
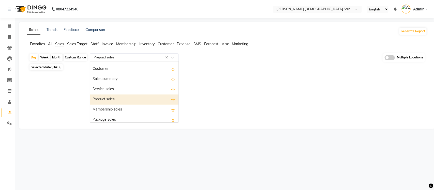
click at [125, 99] on div "Product sales" at bounding box center [134, 100] width 88 height 10
select select "full_report"
select select "csv"
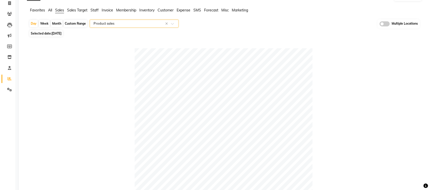
scroll to position [30, 0]
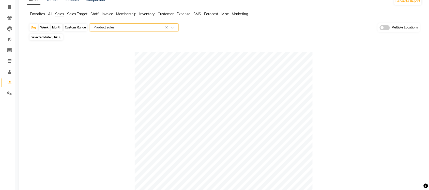
click at [184, 14] on span "Expense" at bounding box center [184, 14] width 14 height 5
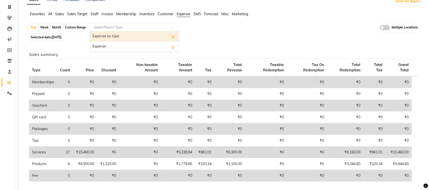
click at [137, 26] on input "text" at bounding box center [129, 27] width 73 height 5
click at [134, 35] on div "Expense by type" at bounding box center [134, 37] width 88 height 10
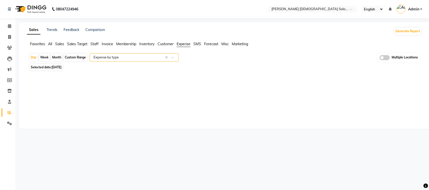
scroll to position [0, 0]
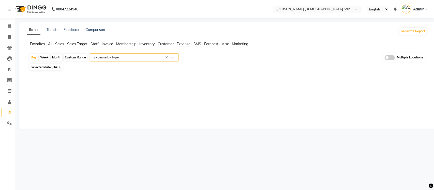
click at [308, 138] on div "08047224946 Select Location × Elaine Ladies Salon, Nr Balaji Hall English ENGLI…" at bounding box center [217, 95] width 434 height 190
click at [9, 37] on icon at bounding box center [9, 37] width 3 height 4
select select "service"
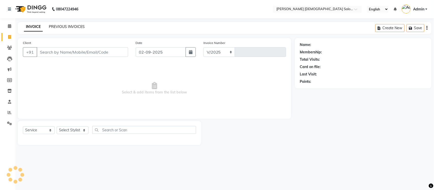
select select "7542"
type input "4332"
click at [75, 25] on link "PREVIOUS INVOICES" at bounding box center [67, 26] width 36 height 5
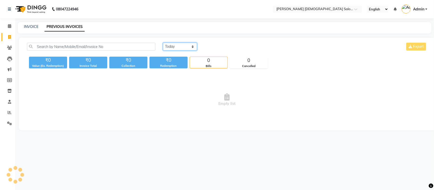
click at [181, 46] on select "Today Yesterday Custom Range" at bounding box center [180, 47] width 34 height 8
select select "yesterday"
click at [163, 43] on select "Today Yesterday Custom Range" at bounding box center [180, 47] width 34 height 8
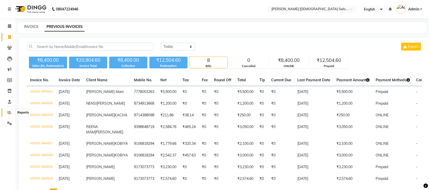
click at [5, 113] on span at bounding box center [9, 113] width 9 height 6
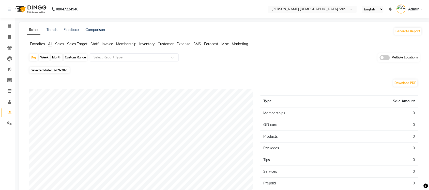
click at [381, 59] on span at bounding box center [385, 57] width 10 height 5
click at [380, 58] on input "checkbox" at bounding box center [380, 58] width 0 height 0
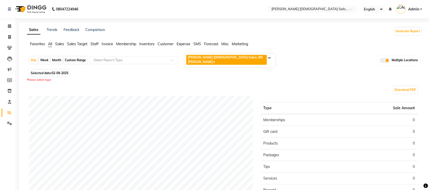
click at [268, 57] on span at bounding box center [269, 58] width 10 height 10
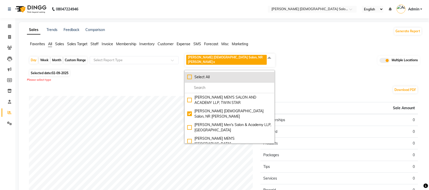
click at [188, 74] on div "Select All" at bounding box center [229, 76] width 85 height 5
checkbox input "true"
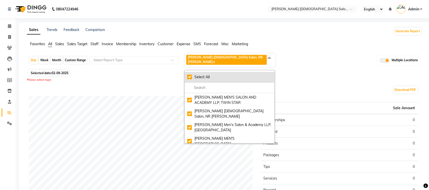
checkbox input "true"
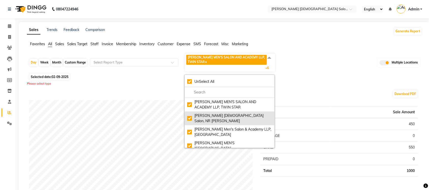
click at [187, 115] on div "Elaine Ladies Salon, NR Balaji Hall" at bounding box center [229, 118] width 85 height 11
checkbox input "false"
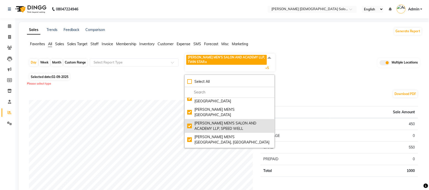
scroll to position [41, 0]
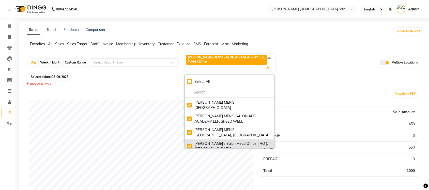
click at [189, 141] on div "Sandy Men's Salon Head Office ( HO ), University Road" at bounding box center [229, 146] width 85 height 11
checkbox input "false"
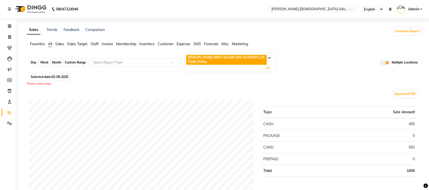
click at [35, 63] on div "Day" at bounding box center [33, 62] width 8 height 7
select select "9"
select select "2025"
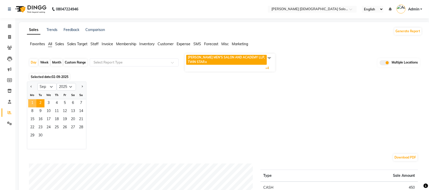
click at [32, 103] on span "1" at bounding box center [32, 103] width 8 height 8
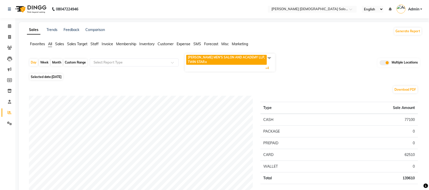
click at [62, 42] on span "Sales" at bounding box center [59, 44] width 9 height 5
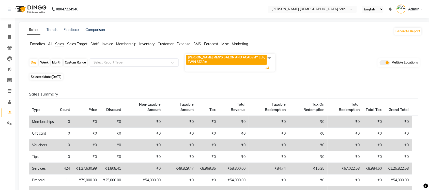
click at [118, 60] on input "text" at bounding box center [129, 62] width 73 height 5
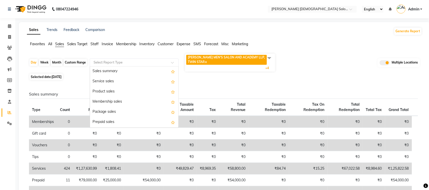
scroll to position [32, 0]
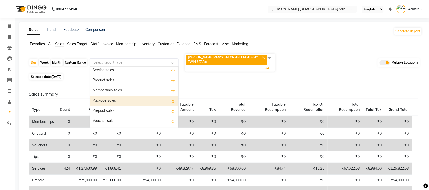
click at [125, 98] on div "Package sales" at bounding box center [134, 101] width 88 height 10
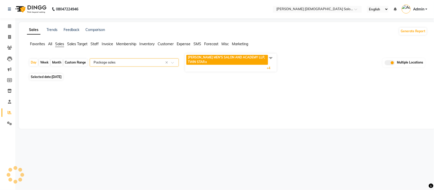
select select "full_report"
select select "csv"
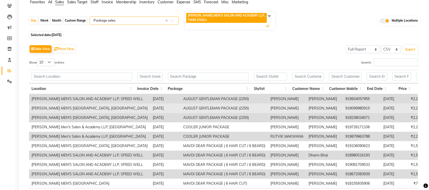
scroll to position [0, 0]
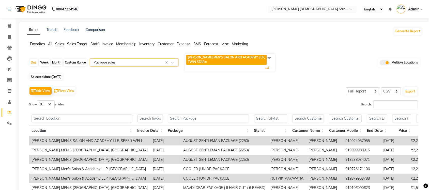
click at [129, 61] on input "text" at bounding box center [129, 62] width 73 height 5
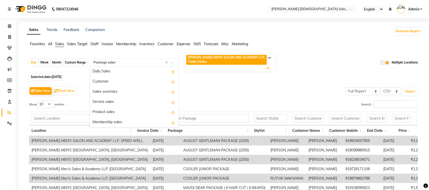
scroll to position [61, 0]
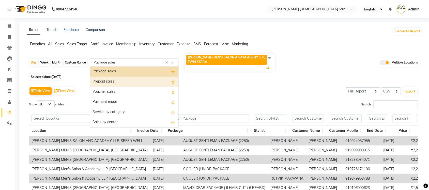
click at [121, 79] on div "Prepaid sales" at bounding box center [134, 82] width 88 height 10
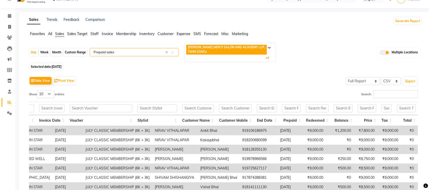
scroll to position [0, 0]
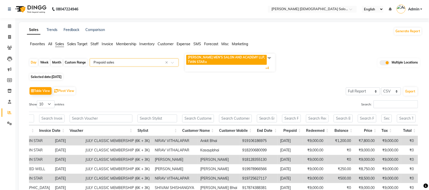
click at [134, 61] on input "text" at bounding box center [129, 62] width 73 height 5
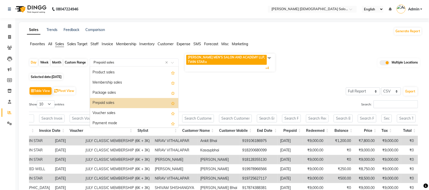
scroll to position [39, 0]
click at [127, 75] on div "Product sales" at bounding box center [134, 73] width 88 height 10
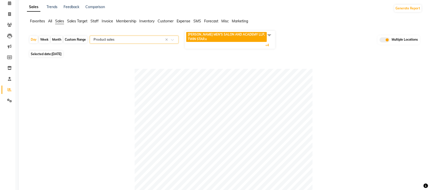
scroll to position [0, 0]
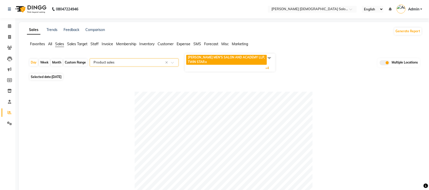
click at [185, 43] on span "Expense" at bounding box center [184, 44] width 14 height 5
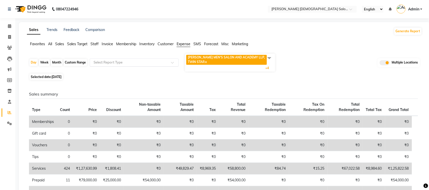
click at [134, 63] on input "text" at bounding box center [129, 62] width 73 height 5
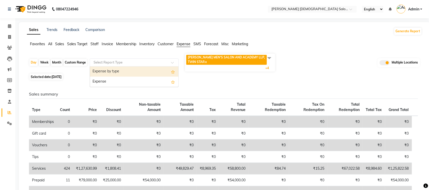
click at [126, 71] on div "Expense by type" at bounding box center [134, 72] width 88 height 10
select select "full_report"
select select "csv"
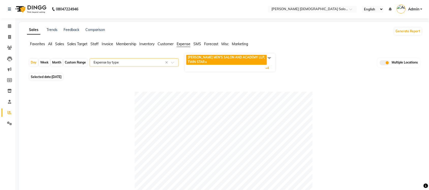
click at [50, 43] on span "All" at bounding box center [50, 44] width 4 height 5
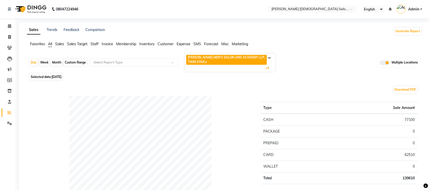
click at [270, 59] on span at bounding box center [269, 58] width 10 height 10
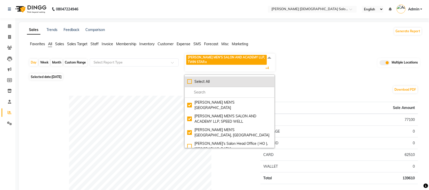
click at [191, 80] on div "Select All" at bounding box center [229, 81] width 85 height 5
checkbox input "true"
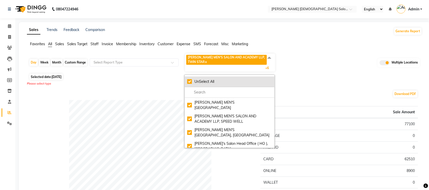
click at [190, 82] on div "UnSelect All" at bounding box center [229, 81] width 85 height 5
checkbox input "false"
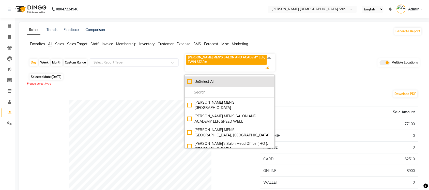
checkbox input "false"
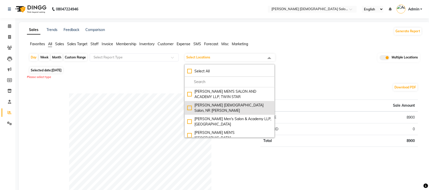
click at [190, 104] on div "Elaine Ladies Salon, NR Balaji Hall" at bounding box center [229, 108] width 85 height 11
checkbox input "true"
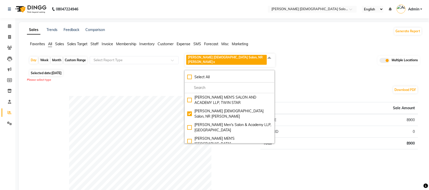
click at [307, 71] on div "Selected date: 01-09-2025" at bounding box center [225, 72] width 393 height 5
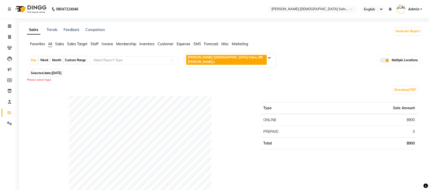
click at [58, 44] on span "Sales" at bounding box center [59, 44] width 9 height 5
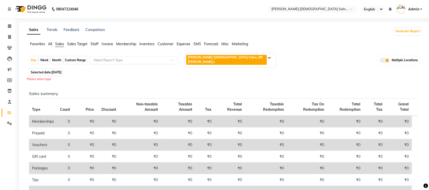
click at [107, 58] on input "text" at bounding box center [129, 60] width 73 height 5
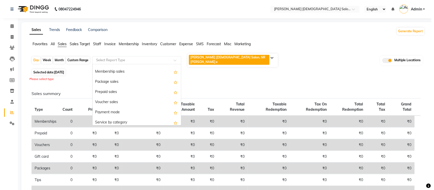
scroll to position [64, 0]
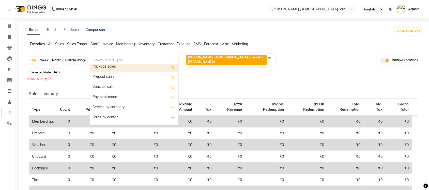
click at [127, 68] on div "Package sales" at bounding box center [134, 67] width 88 height 10
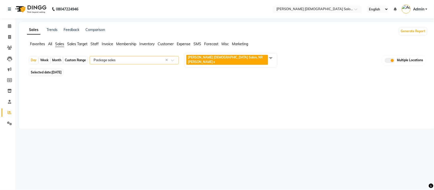
click at [140, 58] on input "text" at bounding box center [129, 60] width 73 height 5
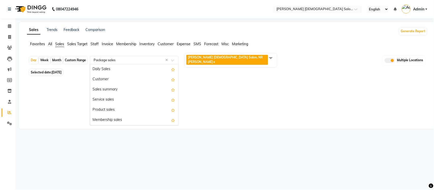
scroll to position [61, 0]
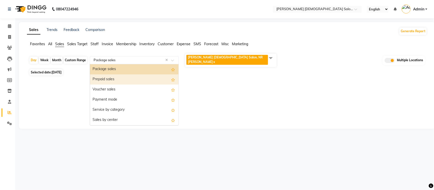
click at [131, 76] on div "Prepaid sales" at bounding box center [134, 79] width 88 height 10
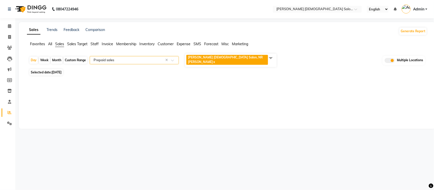
click at [137, 58] on input "text" at bounding box center [129, 60] width 73 height 5
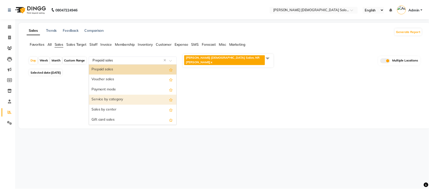
scroll to position [39, 0]
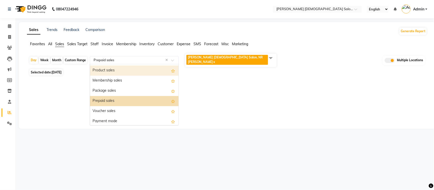
click at [122, 70] on div "Product sales" at bounding box center [134, 71] width 88 height 10
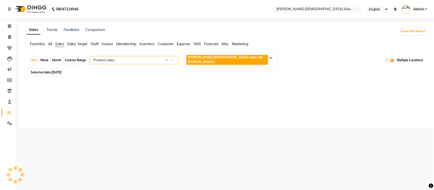
select select "full_report"
select select "csv"
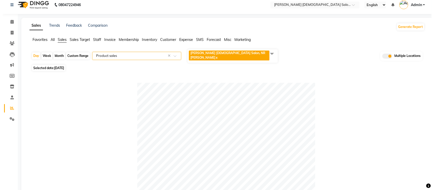
scroll to position [0, 0]
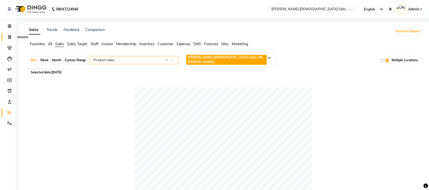
drag, startPoint x: 12, startPoint y: 36, endPoint x: 22, endPoint y: 37, distance: 9.7
click at [12, 36] on span at bounding box center [9, 37] width 9 height 6
select select "service"
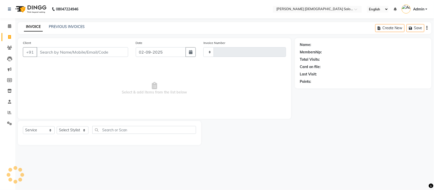
type input "4332"
select select "7542"
click at [79, 28] on link "PREVIOUS INVOICES" at bounding box center [67, 26] width 36 height 5
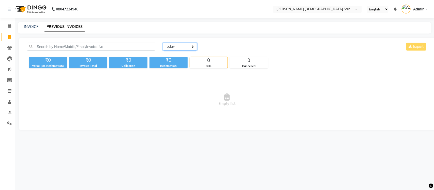
click at [179, 48] on select "Today Yesterday Custom Range" at bounding box center [180, 47] width 34 height 8
select select "yesterday"
click at [163, 43] on select "Today Yesterday Custom Range" at bounding box center [180, 47] width 34 height 8
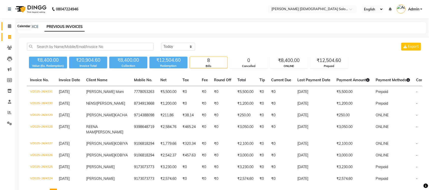
click at [12, 28] on span at bounding box center [9, 26] width 9 height 6
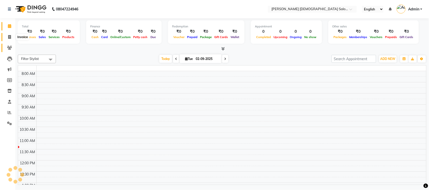
click at [8, 36] on icon at bounding box center [9, 37] width 3 height 4
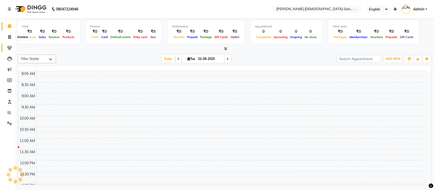
select select "service"
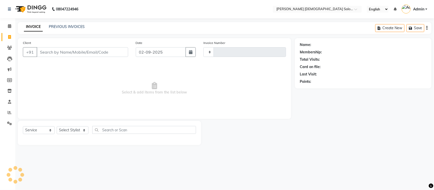
type input "4332"
select select "7542"
click at [9, 111] on icon at bounding box center [10, 113] width 4 height 4
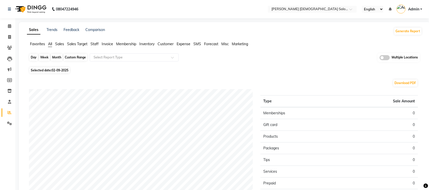
click at [36, 57] on div "Day" at bounding box center [33, 57] width 8 height 7
select select "9"
select select "2025"
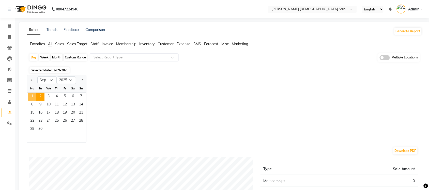
click at [31, 95] on span "1" at bounding box center [32, 97] width 8 height 8
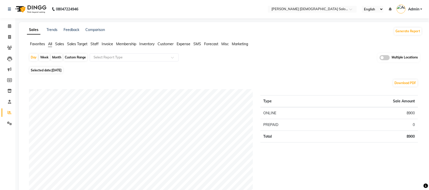
click at [50, 43] on span "All" at bounding box center [50, 44] width 4 height 5
click at [10, 34] on link "Invoice" at bounding box center [8, 37] width 12 height 8
select select "service"
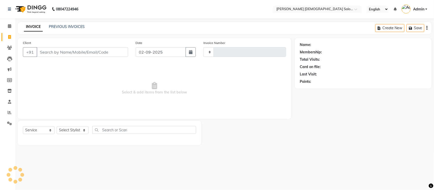
type input "4333"
select select "7542"
click at [74, 29] on div "PREVIOUS INVOICES" at bounding box center [67, 26] width 36 height 5
click at [74, 27] on link "PREVIOUS INVOICES" at bounding box center [67, 26] width 36 height 5
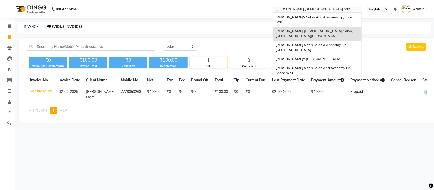
click at [299, 8] on input "text" at bounding box center [312, 9] width 74 height 5
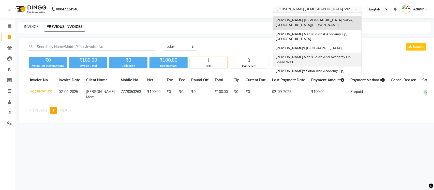
scroll to position [17, 0]
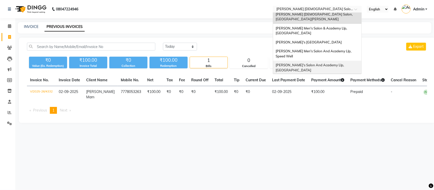
click at [304, 63] on span "Sandy Men's Salon And Academy Llp, University Road" at bounding box center [310, 67] width 69 height 9
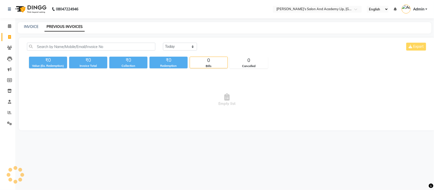
select select "en"
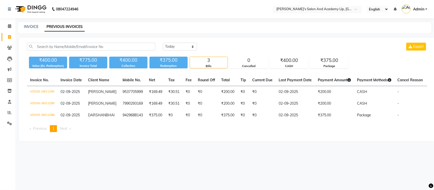
click at [336, 10] on input "text" at bounding box center [312, 9] width 74 height 5
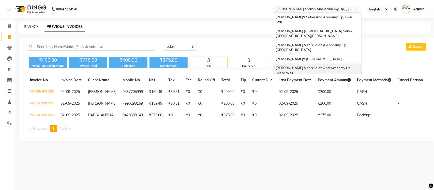
scroll to position [17, 0]
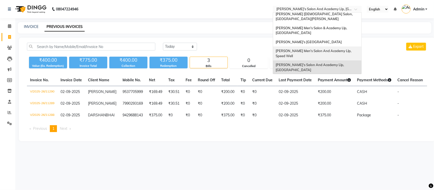
click at [340, 49] on span "[PERSON_NAME] Men's Salon And Academy Llp, Speed Well" at bounding box center [314, 53] width 77 height 9
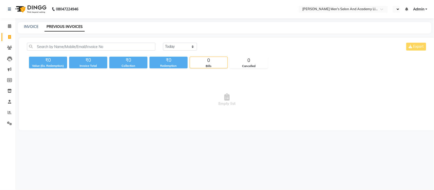
select select "en"
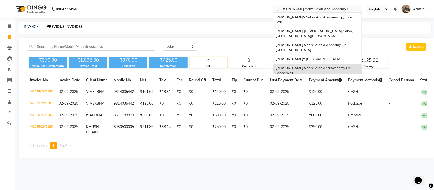
click at [305, 11] on input "text" at bounding box center [312, 9] width 74 height 5
click at [311, 55] on div "[PERSON_NAME]'s [GEOGRAPHIC_DATA]" at bounding box center [317, 59] width 88 height 9
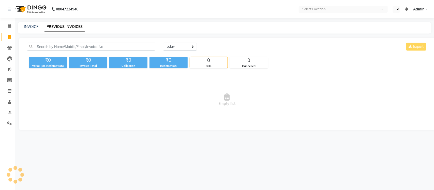
select select "en"
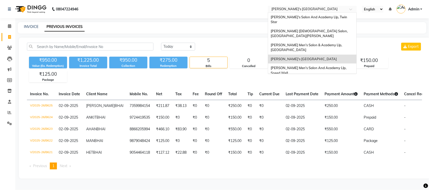
click at [304, 9] on input "text" at bounding box center [308, 9] width 74 height 5
click at [308, 43] on span "[PERSON_NAME] Men's Salon & Academy Llp, [GEOGRAPHIC_DATA]" at bounding box center [307, 47] width 72 height 9
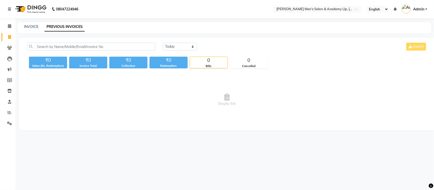
select select "en"
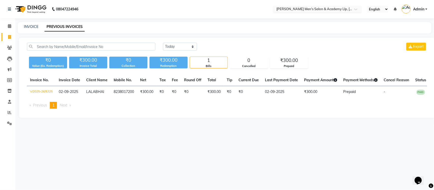
click at [325, 9] on input "text" at bounding box center [312, 9] width 74 height 5
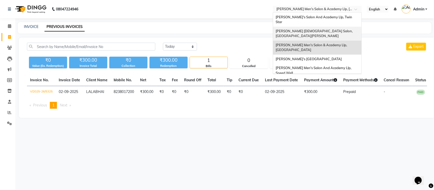
click at [322, 28] on div "[PERSON_NAME] [DEMOGRAPHIC_DATA] Salon, [GEOGRAPHIC_DATA][PERSON_NAME]" at bounding box center [317, 34] width 88 height 14
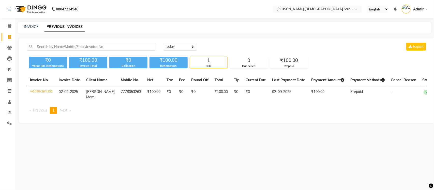
select select "en"
click at [328, 9] on input "text" at bounding box center [312, 9] width 74 height 5
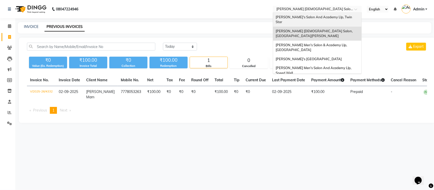
click at [324, 19] on span "[PERSON_NAME]'s Salon And Academy Llp, Twin Star" at bounding box center [314, 19] width 77 height 9
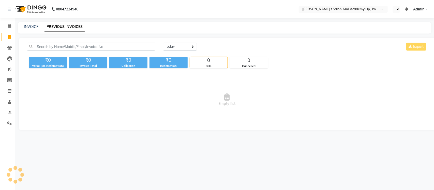
select select "en"
click at [25, 26] on link "INVOICE" at bounding box center [31, 26] width 14 height 5
select select "service"
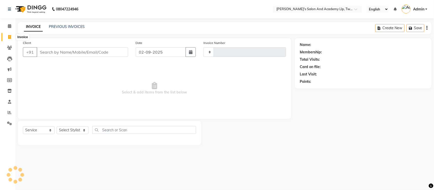
type input "9480"
select select "6985"
click at [10, 37] on icon at bounding box center [9, 37] width 3 height 4
select select "service"
type input "9480"
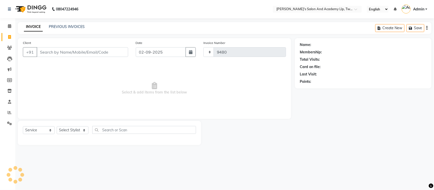
select select "6985"
select select "membership"
click at [418, 9] on span "Admin" at bounding box center [418, 9] width 11 height 5
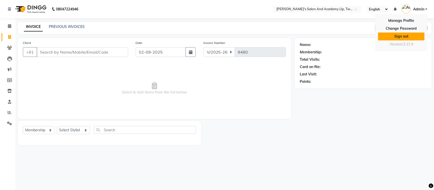
click at [401, 38] on link "Sign out" at bounding box center [401, 37] width 47 height 8
